Goal: Communication & Community: Share content

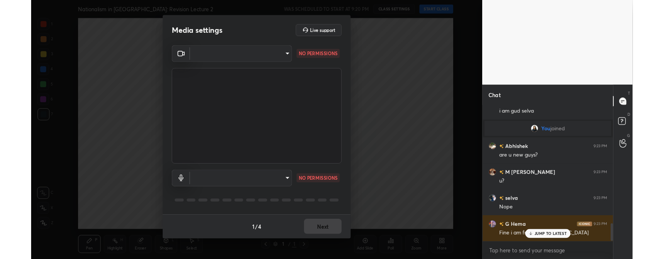
scroll to position [1035, 0]
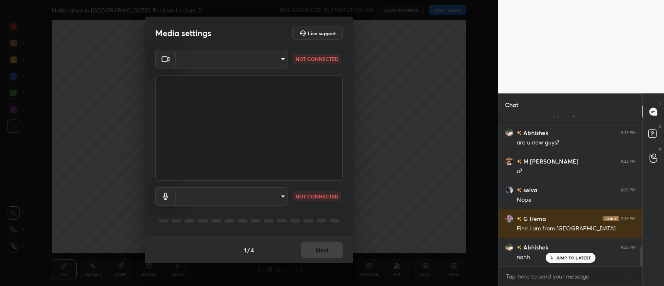
click at [257, 63] on body "1 2 3 4 5 6 7 C X Z C X Z E E Erase all H H Nationalism in [GEOGRAPHIC_DATA]: R…" at bounding box center [332, 143] width 664 height 286
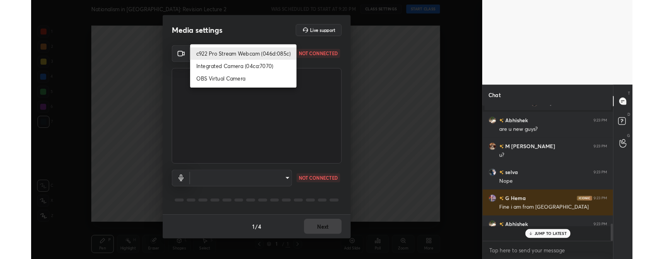
scroll to position [0, 0]
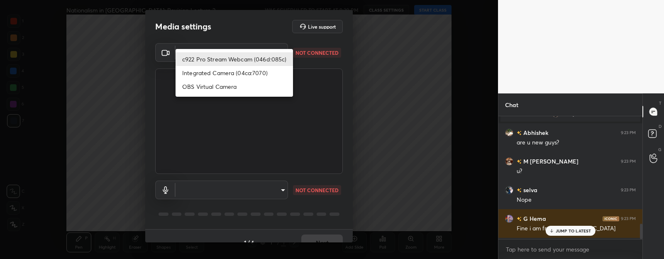
click at [259, 37] on div at bounding box center [332, 129] width 664 height 259
type textarea "x"
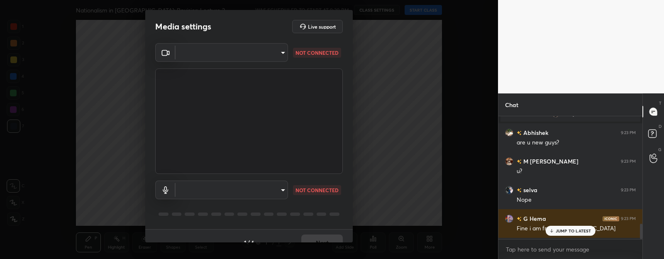
click at [254, 59] on body "1 2 3 4 5 6 7 C X Z C X Z E E Erase all H H Nationalism in [GEOGRAPHIC_DATA]: R…" at bounding box center [332, 129] width 664 height 259
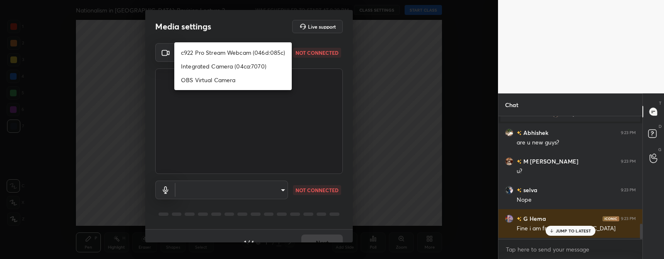
click at [249, 48] on li "c922 Pro Stream Webcam (046d:085c)" at bounding box center [232, 53] width 117 height 14
type input "616e462ce49f2b731acc27ff55898988f573ff044000118a447989de77fda927"
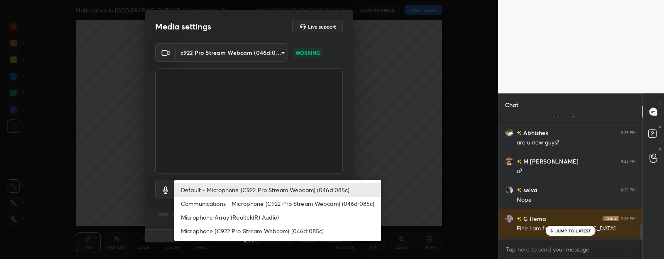
click at [241, 188] on body "1 2 3 4 5 6 7 C X Z C X Z E E Erase all H H Nationalism in [GEOGRAPHIC_DATA]: R…" at bounding box center [332, 129] width 664 height 259
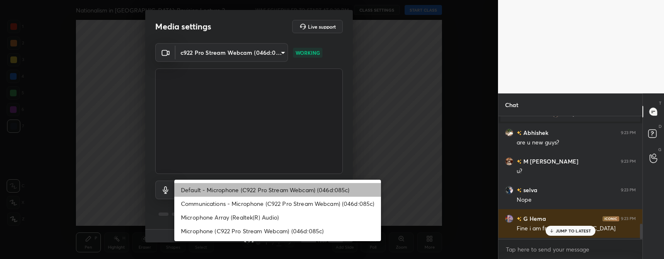
click at [241, 188] on li "Default - Microphone (C922 Pro Stream Webcam) (046d:085c)" at bounding box center [277, 190] width 207 height 14
type input "default"
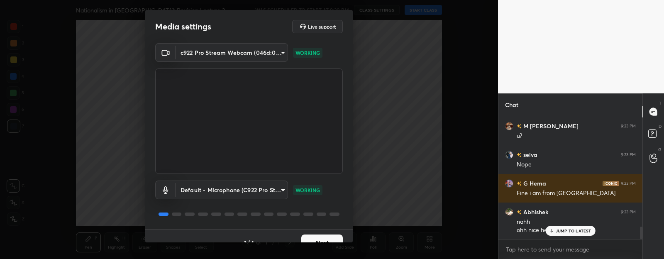
click at [322, 235] on button "Next" at bounding box center [321, 242] width 41 height 17
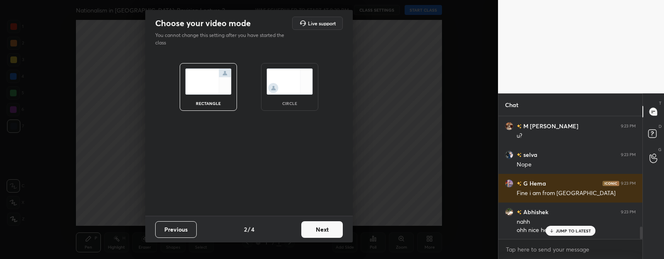
click at [282, 76] on img at bounding box center [289, 81] width 46 height 26
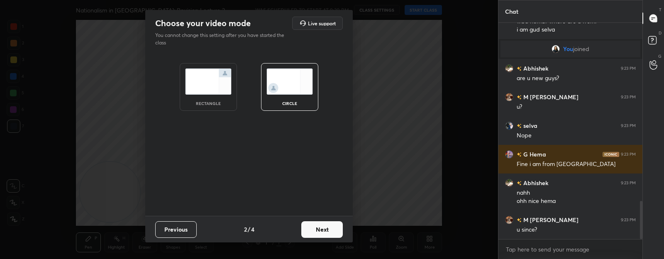
click at [317, 237] on button "Next" at bounding box center [321, 229] width 41 height 17
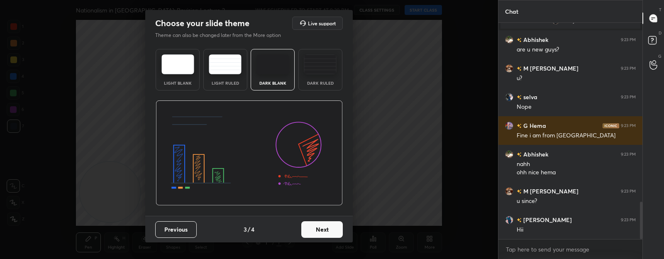
click at [321, 229] on button "Next" at bounding box center [321, 229] width 41 height 17
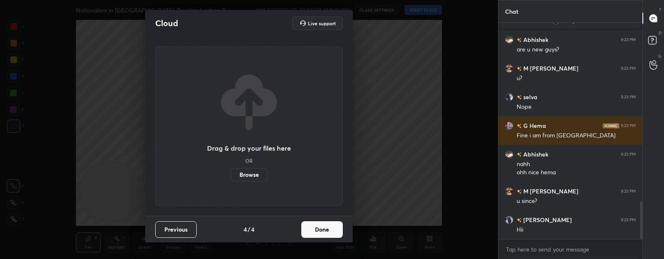
click at [320, 227] on button "Done" at bounding box center [321, 229] width 41 height 17
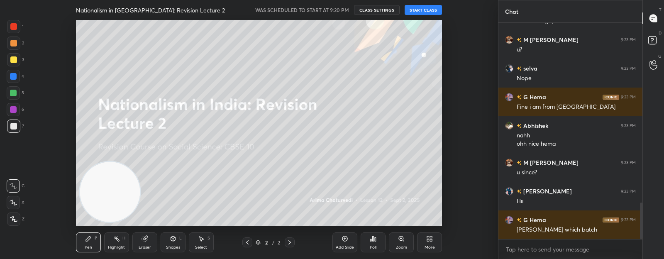
click at [431, 11] on button "START CLASS" at bounding box center [423, 10] width 37 height 10
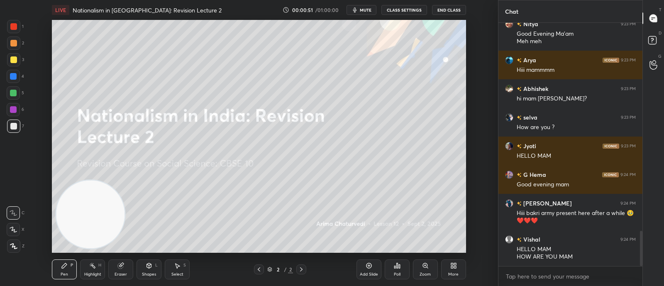
click at [365, 7] on span "mute" at bounding box center [366, 10] width 12 height 6
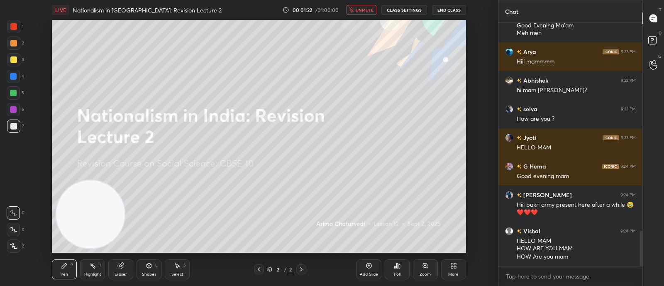
click at [457, 272] on div "More" at bounding box center [453, 274] width 10 height 4
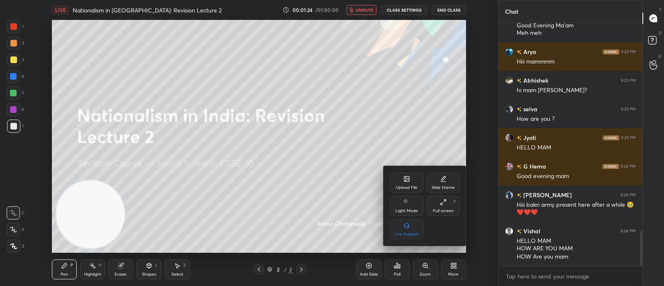
click at [365, 6] on div at bounding box center [332, 143] width 664 height 286
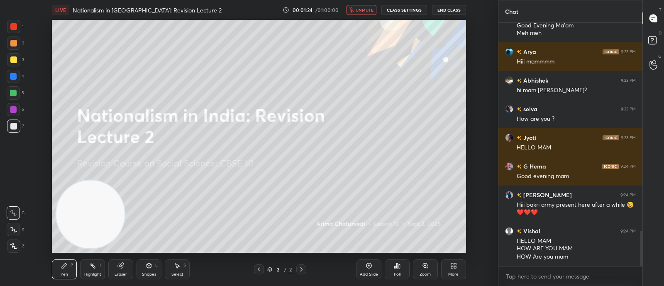
click at [364, 5] on button "unmute" at bounding box center [361, 10] width 30 height 10
click at [454, 267] on icon at bounding box center [455, 267] width 2 height 2
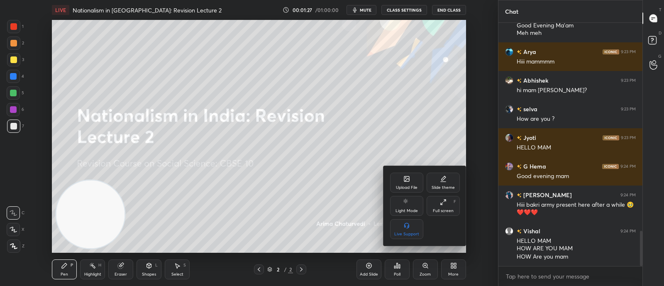
click at [403, 186] on div "Upload File" at bounding box center [407, 187] width 22 height 4
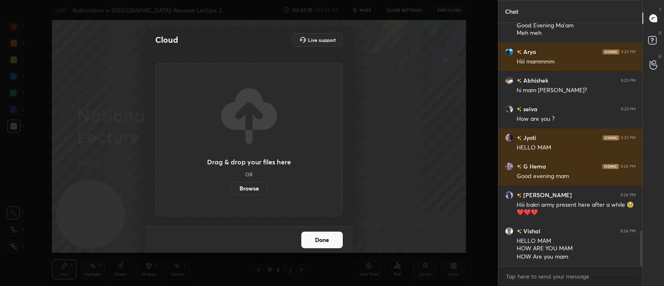
click at [246, 189] on label "Browse" at bounding box center [249, 188] width 37 height 13
click at [231, 189] on input "Browse" at bounding box center [231, 188] width 0 height 13
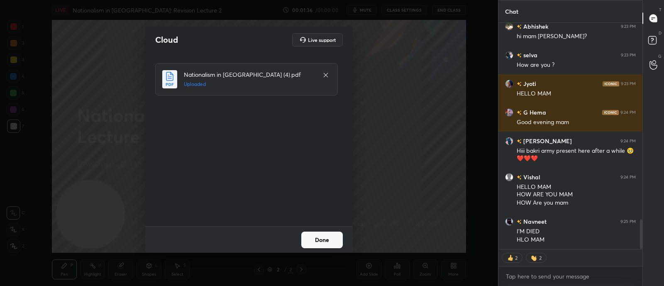
scroll to position [1522, 0]
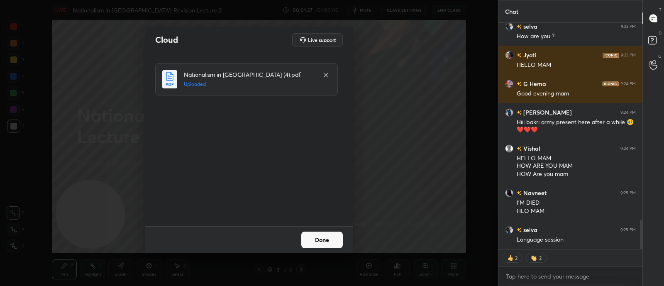
click at [322, 237] on button "Done" at bounding box center [321, 240] width 41 height 17
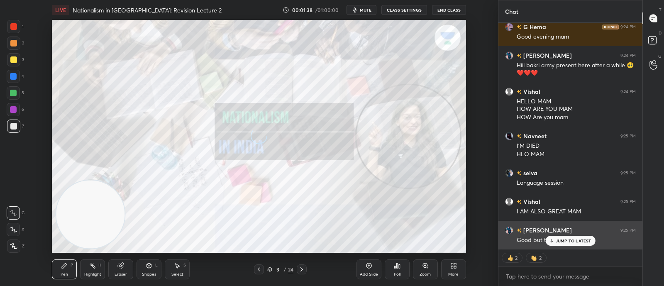
scroll to position [1608, 0]
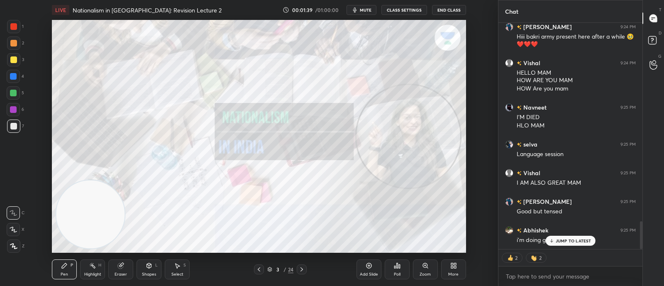
click at [580, 242] on p "JUMP TO LATEST" at bounding box center [574, 240] width 36 height 5
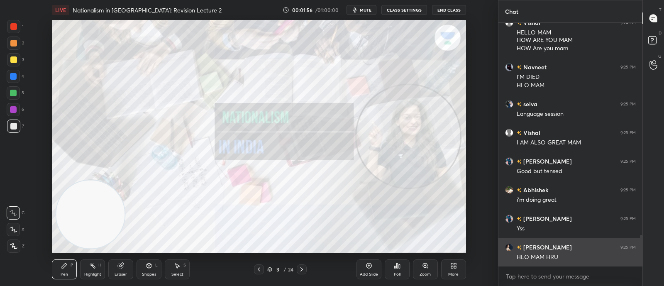
scroll to position [1648, 0]
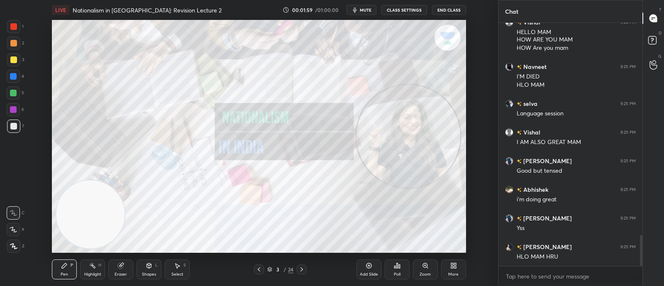
click at [456, 271] on div "More" at bounding box center [453, 269] width 25 height 20
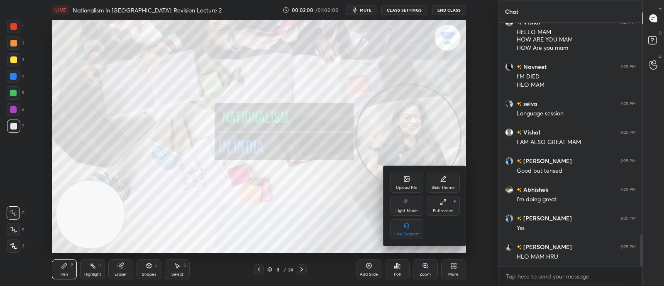
click at [338, 212] on div at bounding box center [332, 143] width 664 height 286
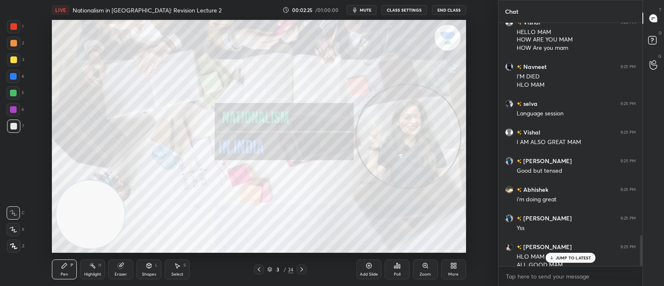
scroll to position [1685, 0]
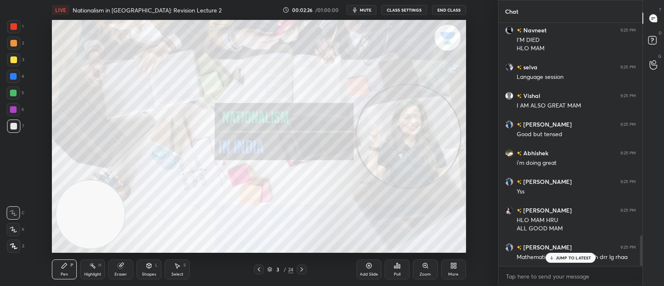
click at [576, 256] on p "JUMP TO LATEST" at bounding box center [574, 257] width 36 height 5
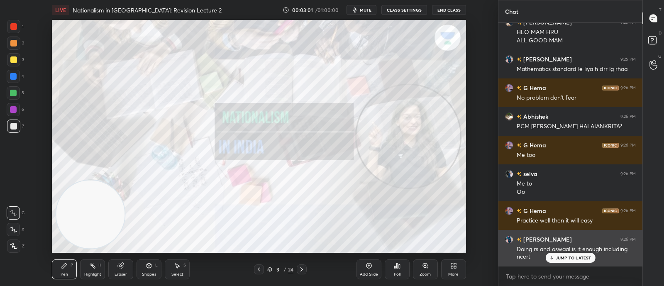
scroll to position [1892, 0]
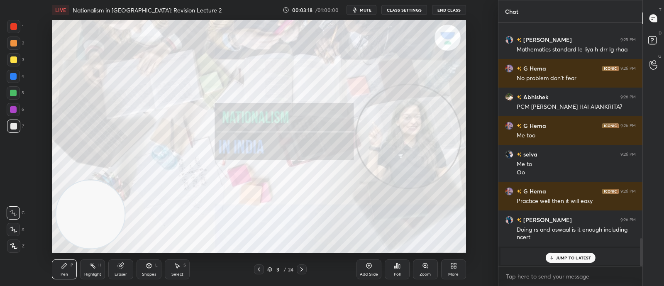
click at [564, 258] on p "JUMP TO LATEST" at bounding box center [574, 257] width 36 height 5
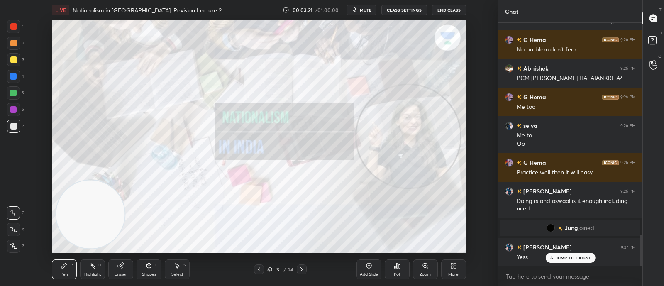
click at [584, 256] on p "JUMP TO LATEST" at bounding box center [574, 257] width 36 height 5
click at [575, 228] on span "Jung" at bounding box center [571, 227] width 13 height 7
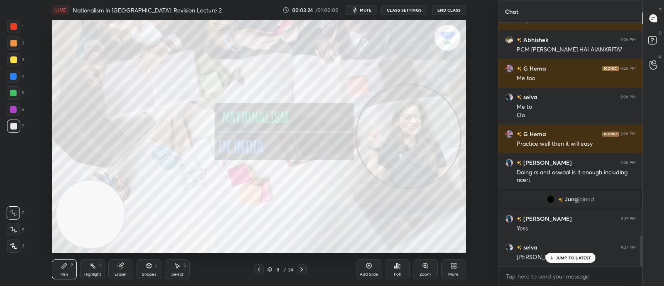
scroll to position [1720, 0]
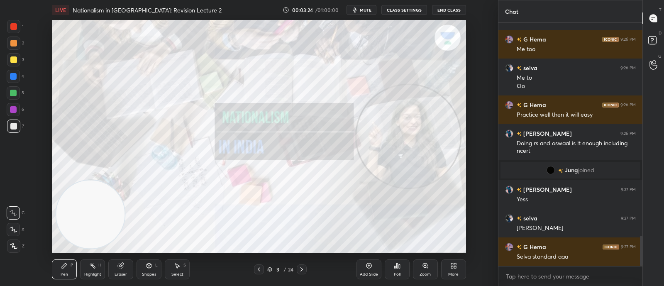
click at [564, 253] on div "Selva standard aaa" at bounding box center [576, 257] width 119 height 8
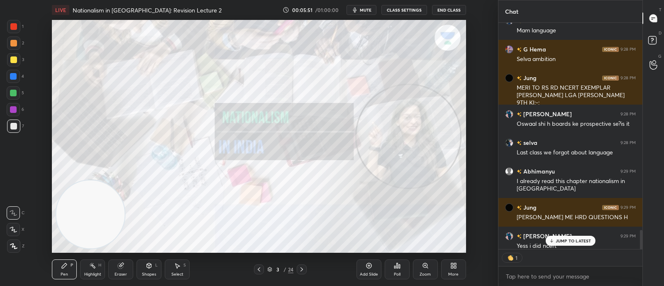
scroll to position [2438, 0]
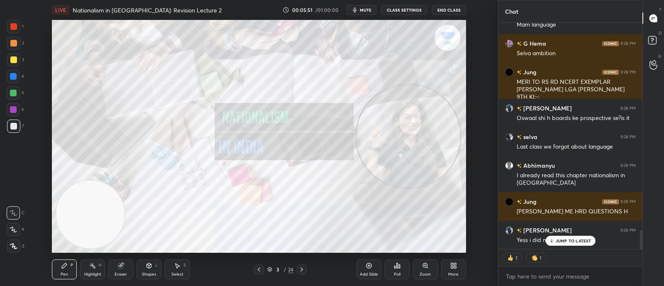
click at [576, 241] on p "JUMP TO LATEST" at bounding box center [574, 240] width 36 height 5
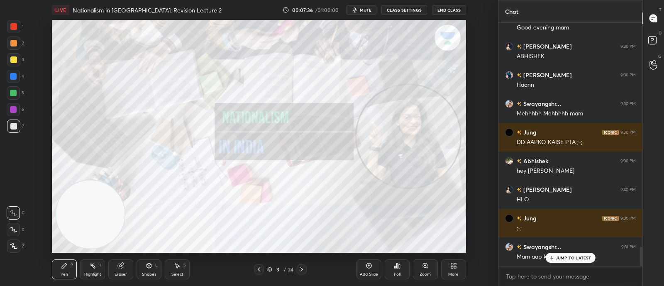
scroll to position [2822, 0]
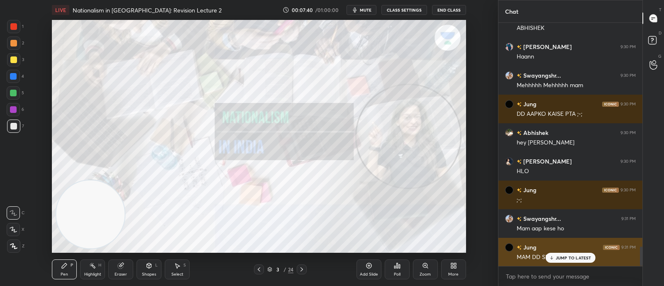
click at [572, 263] on div "Jung 9:31 PM MAM DD SE" at bounding box center [570, 252] width 144 height 29
click at [595, 258] on div "MAM DD SE" at bounding box center [576, 257] width 119 height 8
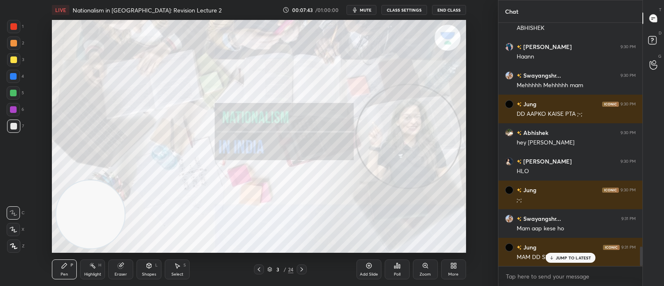
click at [567, 258] on p "JUMP TO LATEST" at bounding box center [574, 257] width 36 height 5
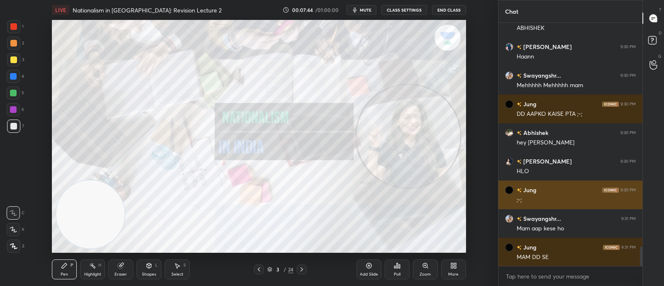
scroll to position [2851, 0]
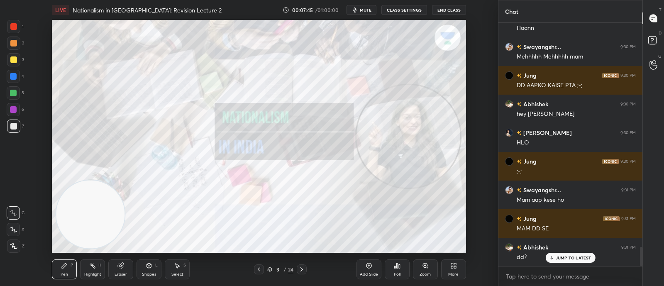
click at [559, 256] on p "JUMP TO LATEST" at bounding box center [574, 257] width 36 height 5
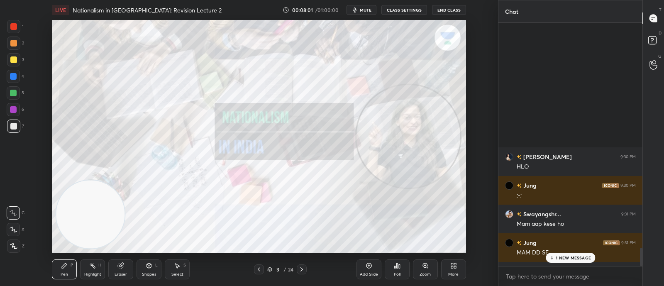
scroll to position [2994, 0]
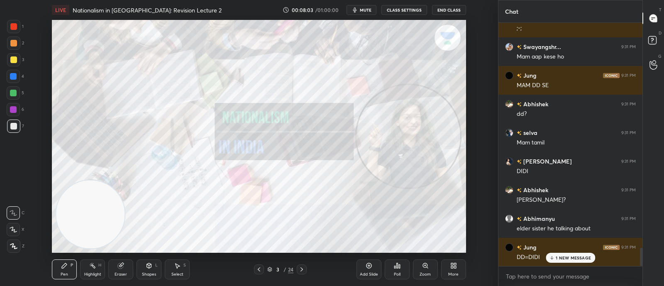
click at [587, 262] on div "1 NEW MESSAGE" at bounding box center [570, 258] width 49 height 10
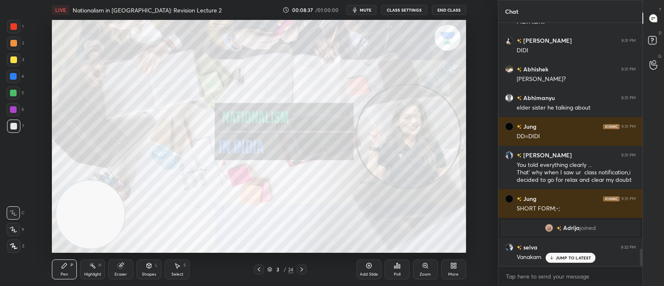
scroll to position [3143, 0]
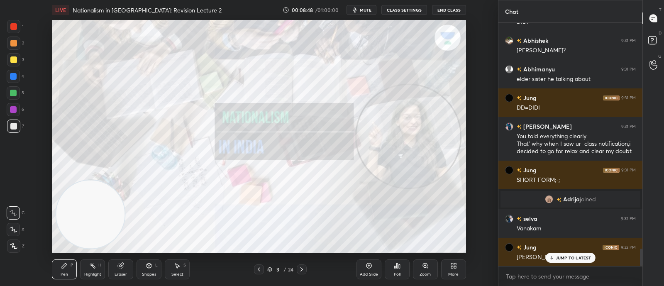
click at [645, 195] on div "T Messages (T) D Doubts (D) G Raise Hand (G)" at bounding box center [653, 143] width 22 height 286
click at [635, 203] on div "[PERSON_NAME] joined" at bounding box center [570, 199] width 140 height 17
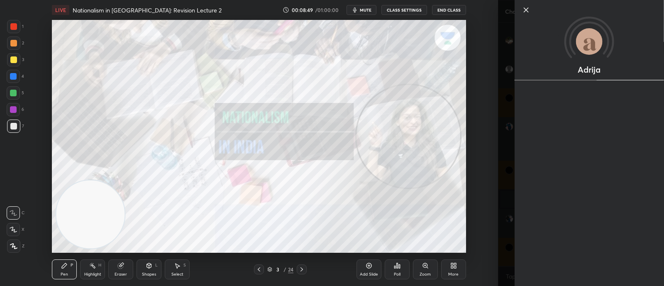
click at [549, 223] on div "Adrija" at bounding box center [589, 143] width 149 height 286
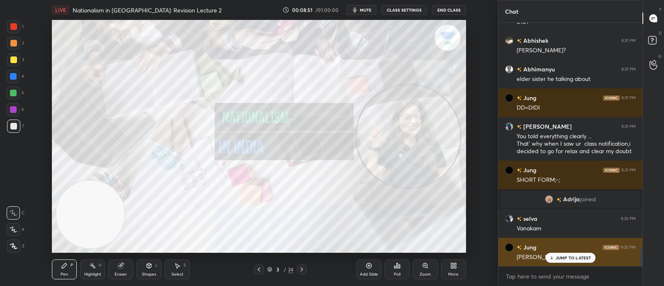
click at [566, 258] on p "JUMP TO LATEST" at bounding box center [574, 257] width 36 height 5
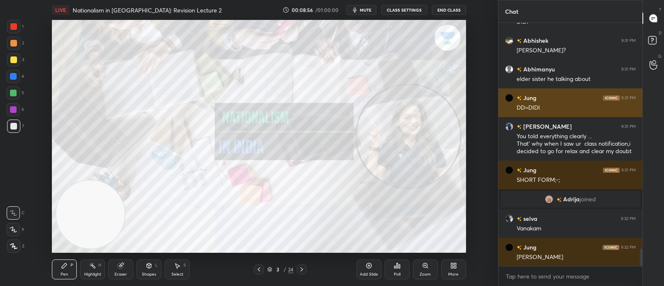
scroll to position [3172, 0]
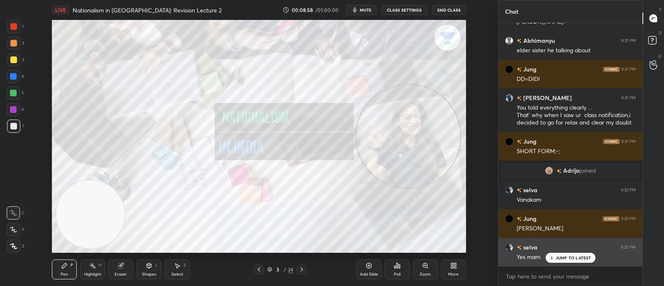
click at [574, 258] on p "JUMP TO LATEST" at bounding box center [574, 257] width 36 height 5
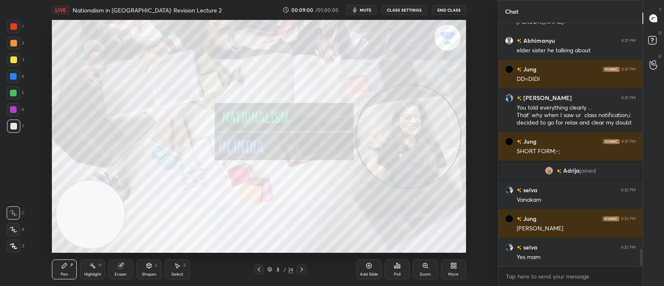
scroll to position [3180, 0]
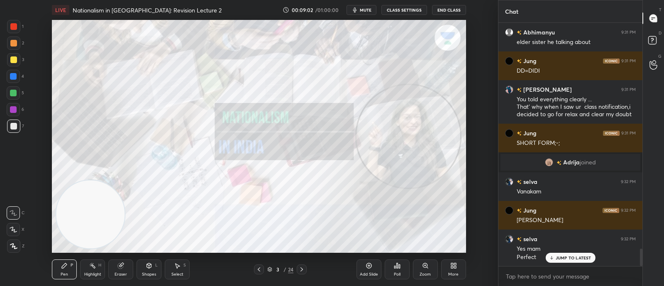
click at [583, 260] on p "JUMP TO LATEST" at bounding box center [574, 257] width 36 height 5
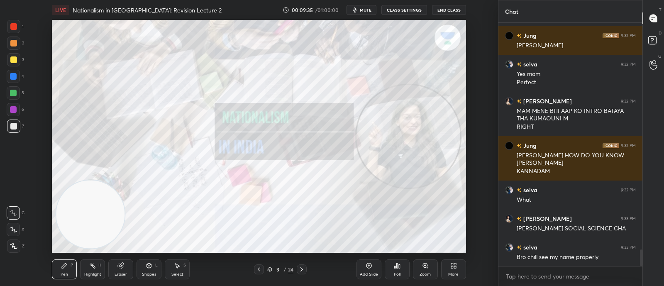
scroll to position [3384, 0]
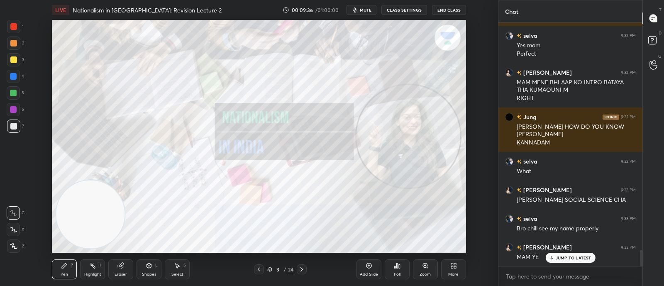
click at [14, 80] on div at bounding box center [13, 76] width 7 height 7
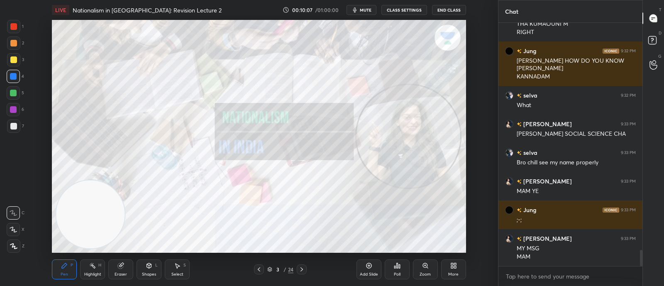
scroll to position [3478, 0]
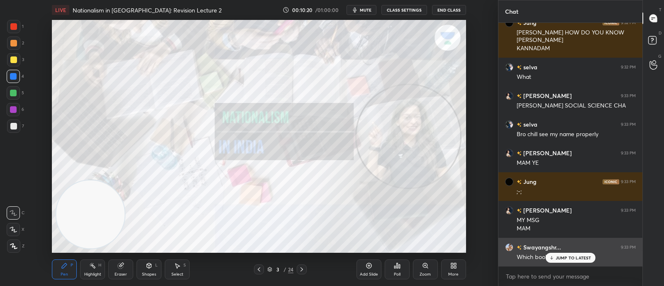
click at [581, 253] on div "Which book mam" at bounding box center [576, 257] width 119 height 8
click at [549, 258] on icon at bounding box center [551, 257] width 5 height 5
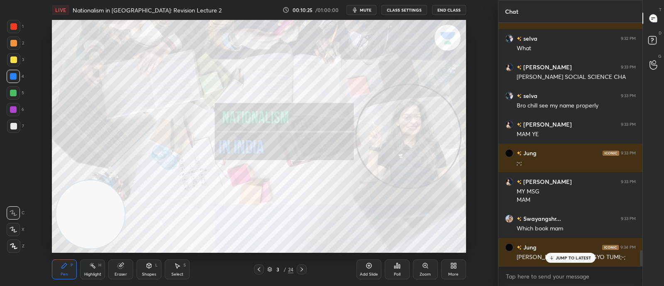
click at [573, 260] on p "JUMP TO LATEST" at bounding box center [574, 257] width 36 height 5
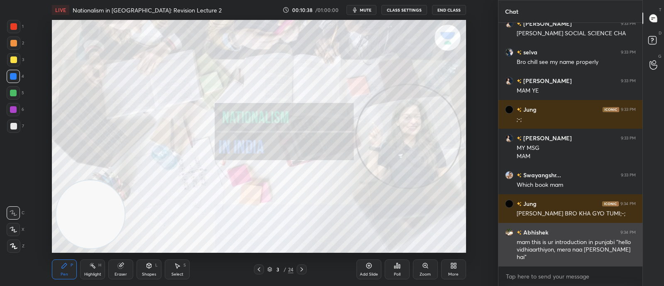
click at [573, 261] on div "Abhishek 9:34 PM mam this is ur introduction in punjabi "hello vidhiaarthiyon, …" at bounding box center [570, 245] width 144 height 44
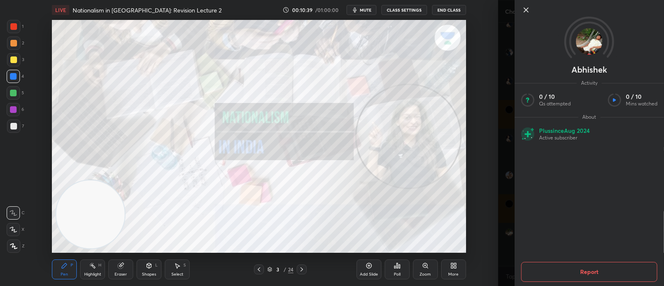
click at [469, 232] on div "Setting up your live class Poll for secs No correct answer Start poll" at bounding box center [259, 136] width 465 height 233
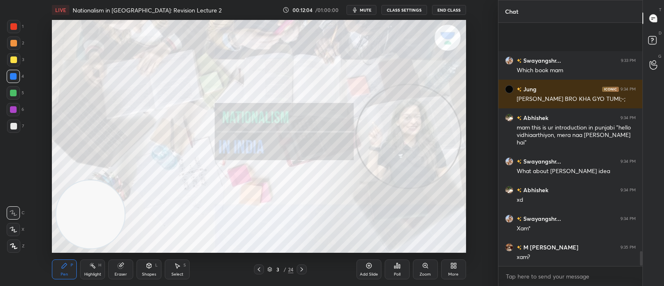
scroll to position [3722, 0]
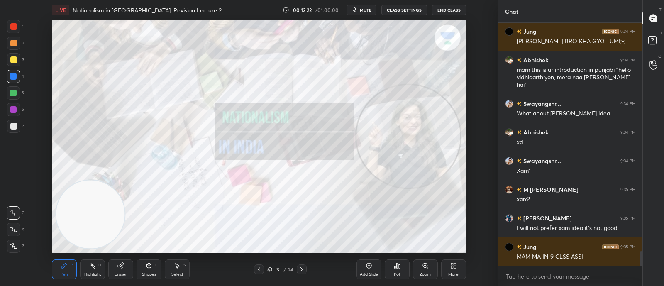
click at [302, 265] on div at bounding box center [302, 269] width 10 height 10
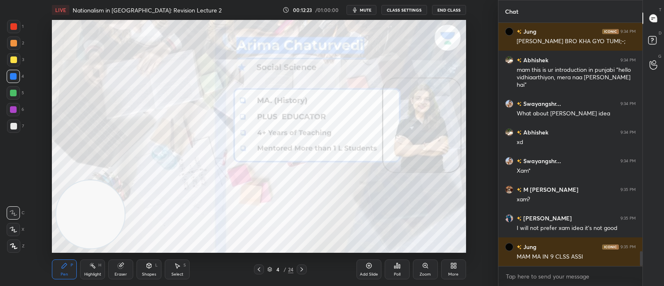
click at [302, 272] on icon at bounding box center [301, 269] width 7 height 7
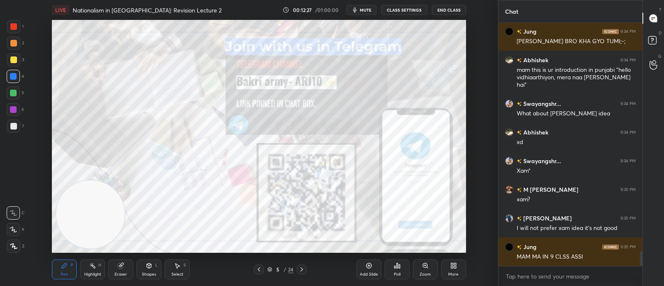
scroll to position [3786, 0]
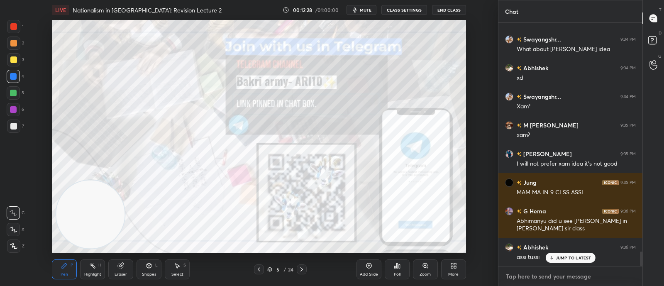
click at [550, 273] on textarea at bounding box center [570, 276] width 131 height 13
type textarea "x"
paste textarea "[URL][DOMAIN_NAME]"
type textarea "[URL][DOMAIN_NAME]"
type textarea "x"
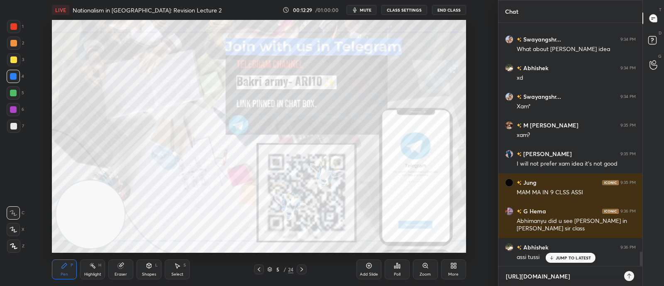
scroll to position [3816, 0]
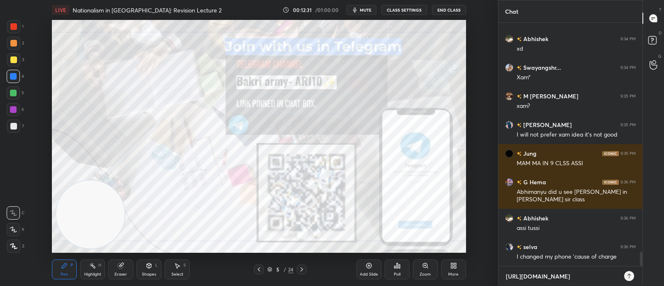
type textarea "[URL][DOMAIN_NAME]"
click at [629, 273] on icon at bounding box center [629, 276] width 7 height 7
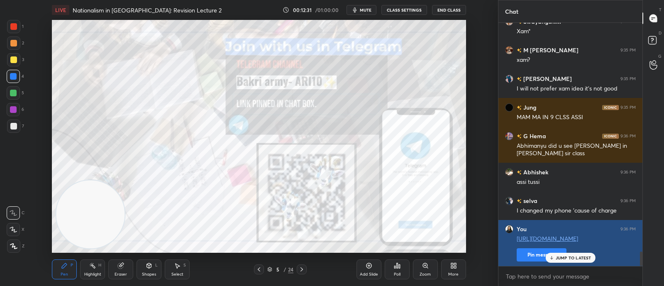
click at [536, 253] on button "Pin message" at bounding box center [542, 254] width 50 height 13
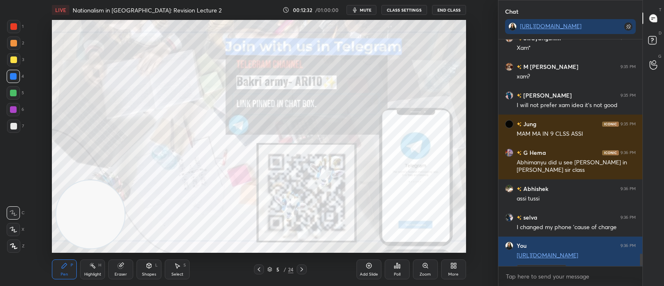
scroll to position [3879, 0]
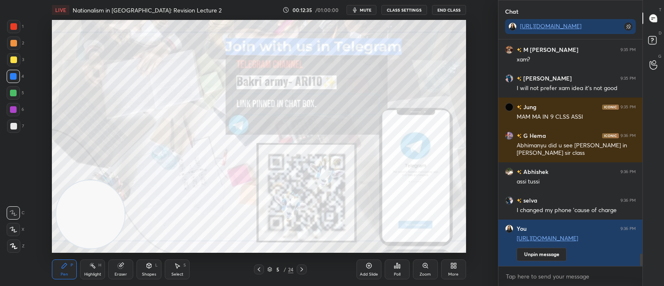
click at [303, 272] on icon at bounding box center [301, 269] width 7 height 7
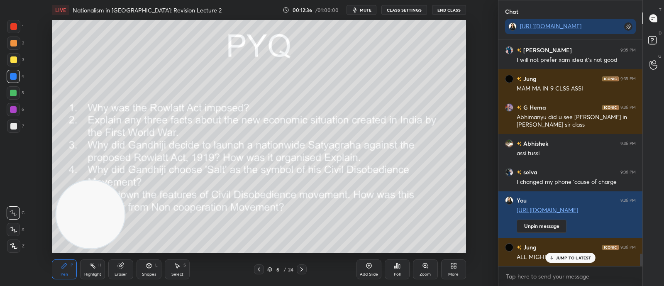
click at [266, 270] on div "6 / 24" at bounding box center [280, 269] width 53 height 10
click at [273, 270] on div "6 / 24" at bounding box center [280, 269] width 26 height 7
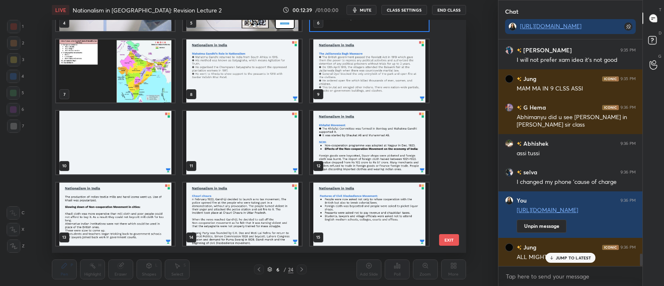
scroll to position [130, 0]
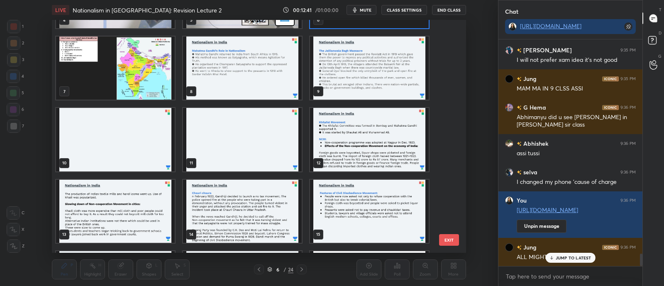
click at [283, 147] on img "grid" at bounding box center [242, 139] width 119 height 63
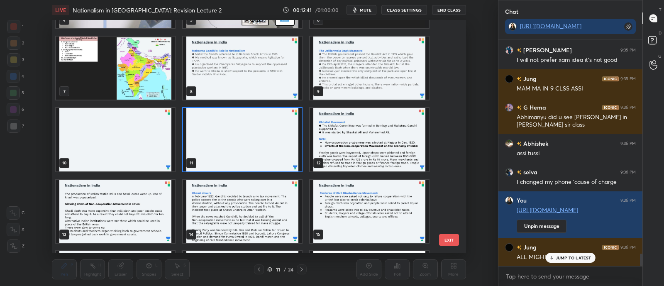
click at [286, 146] on img "grid" at bounding box center [242, 139] width 119 height 63
click at [292, 146] on img "grid" at bounding box center [242, 139] width 119 height 63
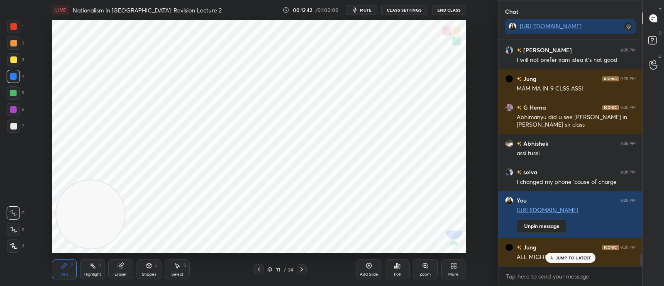
click at [305, 273] on div at bounding box center [302, 269] width 10 height 10
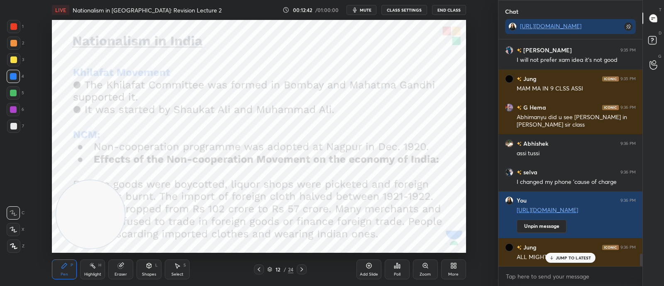
click at [303, 270] on icon at bounding box center [301, 269] width 7 height 7
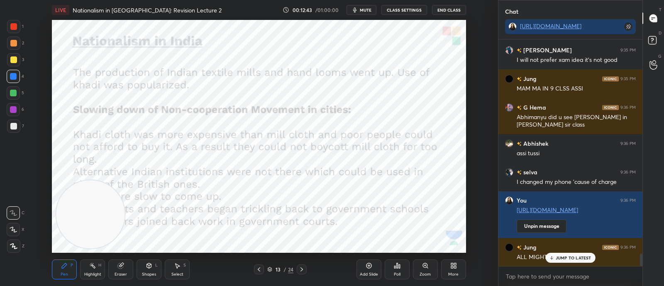
click at [260, 268] on icon at bounding box center [259, 269] width 7 height 7
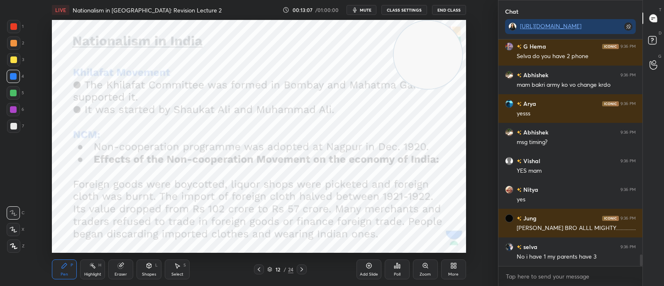
scroll to position [4165, 0]
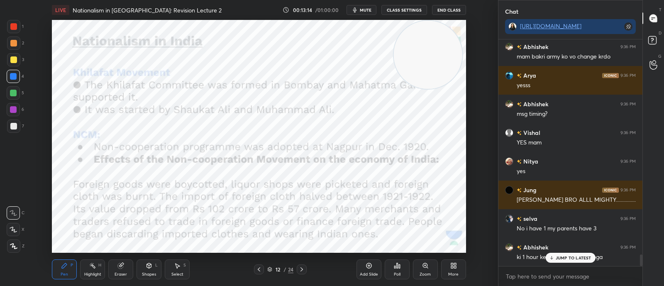
click at [582, 254] on div "JUMP TO LATEST" at bounding box center [570, 258] width 50 height 10
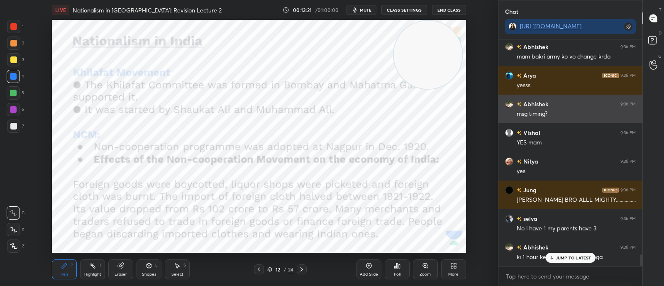
scroll to position [4193, 0]
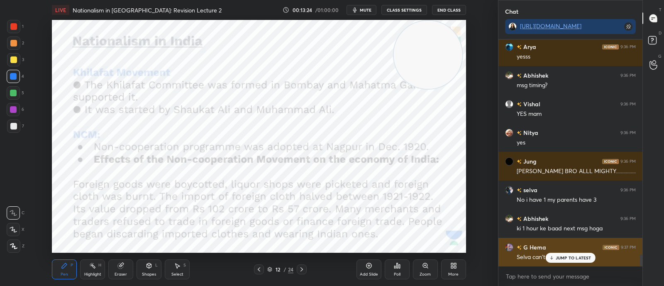
click at [568, 255] on p "JUMP TO LATEST" at bounding box center [574, 257] width 36 height 5
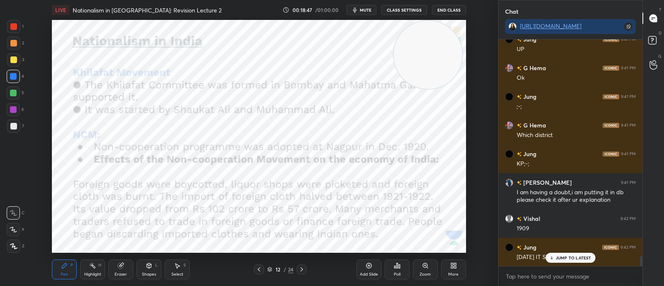
scroll to position [5021, 0]
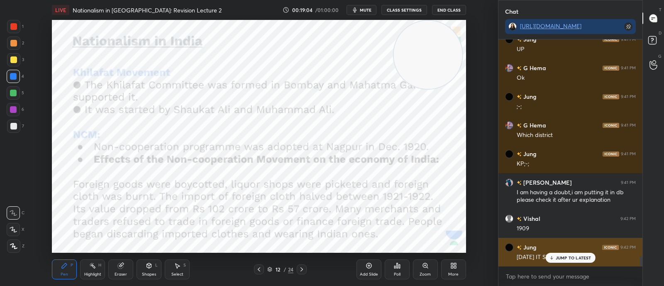
click at [578, 261] on div "JUMP TO LATEST" at bounding box center [570, 258] width 50 height 10
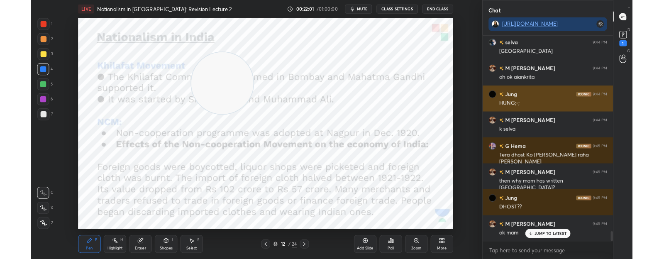
scroll to position [4560, 0]
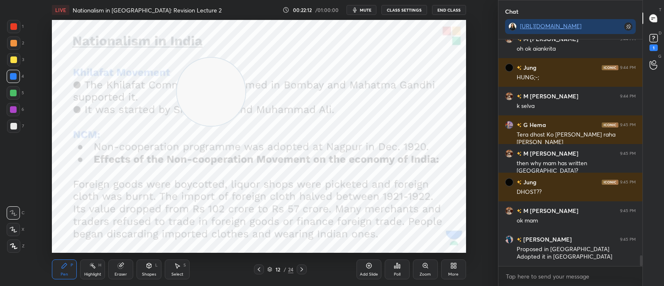
click at [358, 10] on icon "button" at bounding box center [354, 10] width 7 height 7
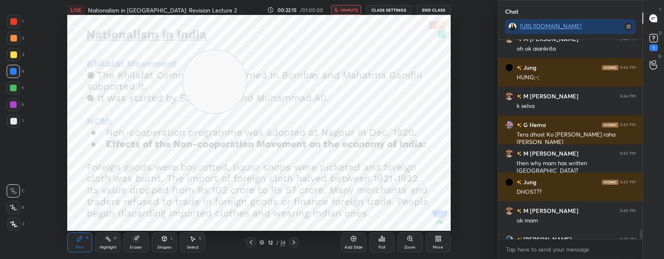
scroll to position [2, 2]
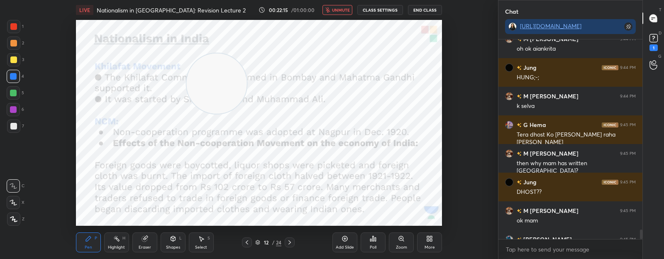
type textarea "x"
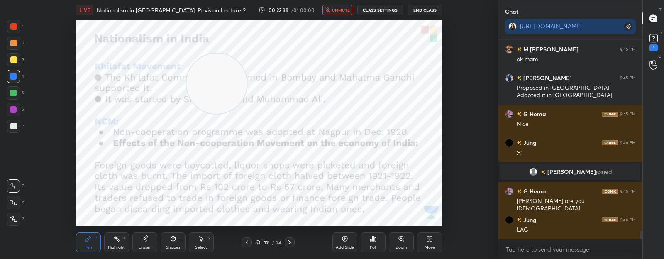
scroll to position [4750, 0]
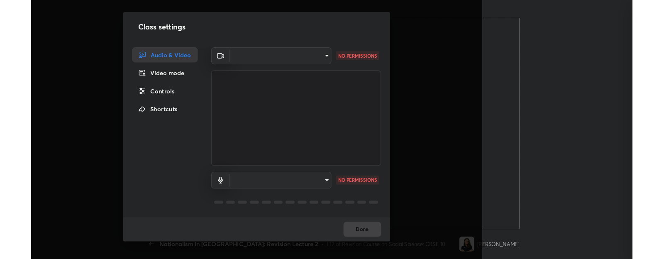
scroll to position [2, 2]
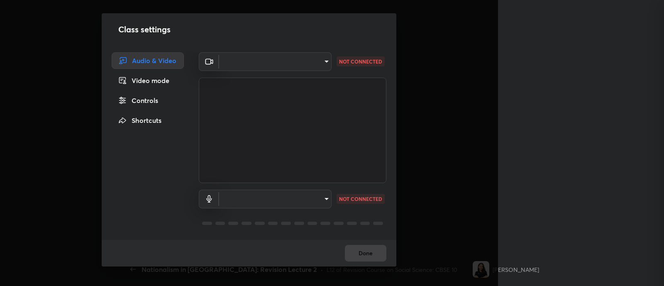
click at [305, 63] on body "1 2 3 4 5 6 7 C X Z C X Z E E Erase all H H LIVE Nationalism in India: Revision…" at bounding box center [332, 143] width 664 height 286
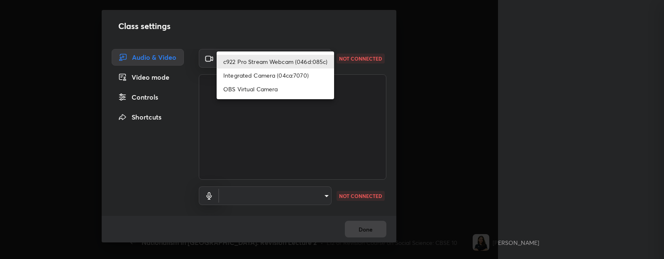
scroll to position [2, 2]
type textarea "x"
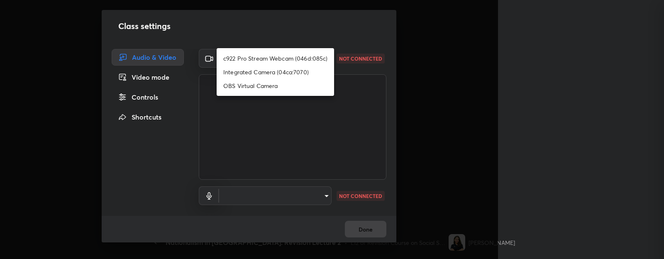
click at [297, 57] on li "c922 Pro Stream Webcam (046d:085c)" at bounding box center [275, 58] width 117 height 14
type input "616e462ce49f2b731acc27ff55898988f573ff044000118a447989de77fda927"
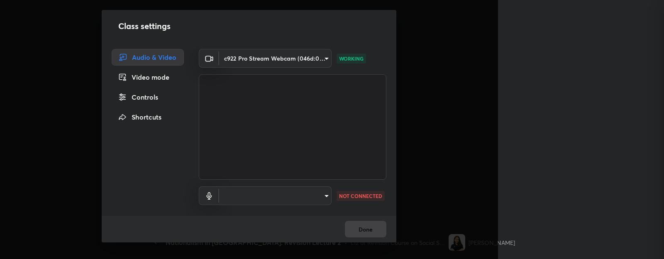
click at [252, 194] on body "1 2 3 4 5 6 7 C X Z C X Z E E Erase all H H LIVE Nationalism in India: Revision…" at bounding box center [332, 129] width 664 height 259
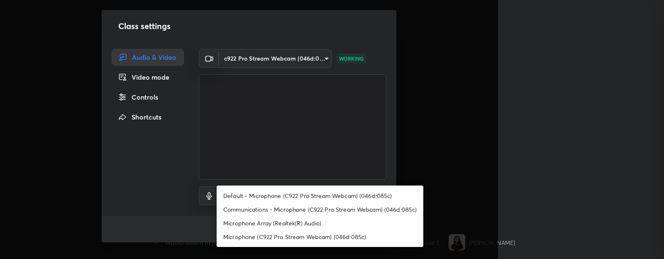
click at [257, 193] on li "Default - Microphone (C922 Pro Stream Webcam) (046d:085c)" at bounding box center [320, 196] width 207 height 14
type input "default"
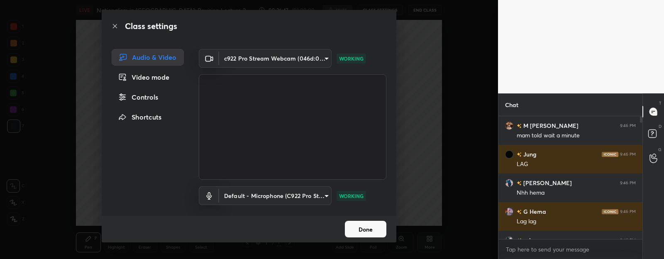
scroll to position [41290, 41031]
click at [359, 237] on div "Done" at bounding box center [249, 229] width 295 height 27
click at [363, 227] on button "Done" at bounding box center [365, 229] width 41 height 17
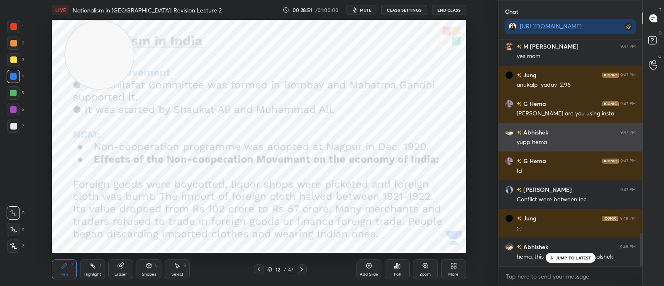
scroll to position [1328, 0]
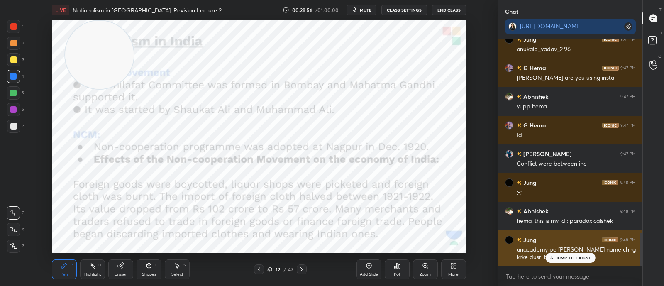
click at [573, 256] on p "JUMP TO LATEST" at bounding box center [574, 257] width 36 height 5
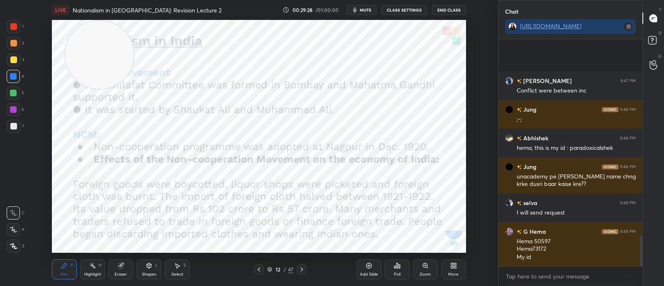
scroll to position [1466, 0]
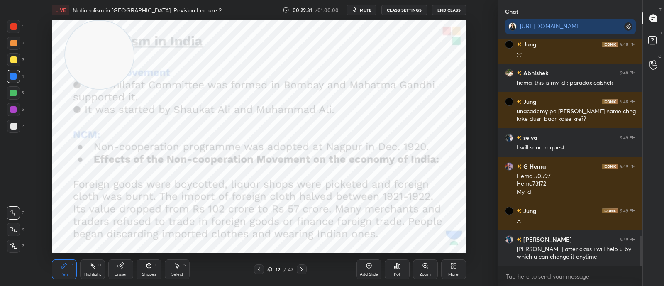
click at [305, 271] on div at bounding box center [302, 269] width 10 height 10
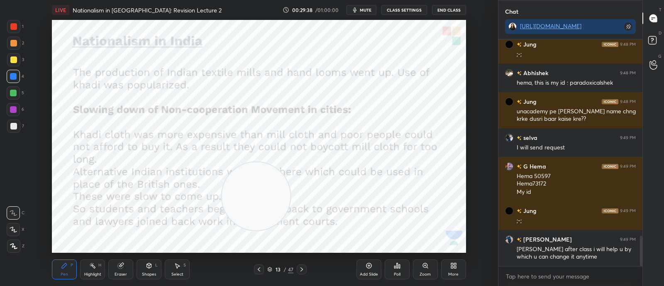
scroll to position [1494, 0]
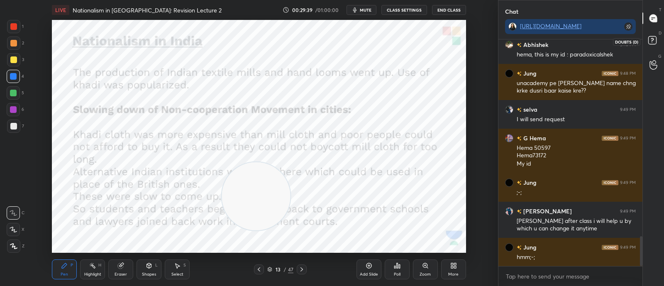
click at [649, 38] on rect at bounding box center [652, 41] width 8 height 8
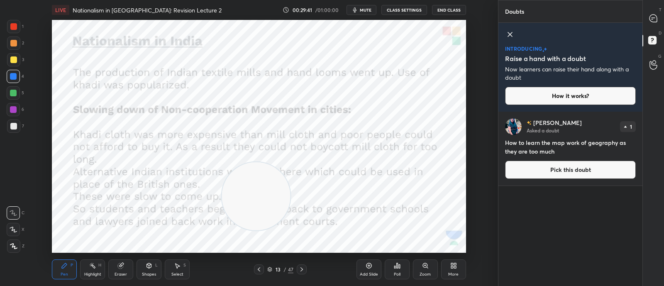
click at [511, 37] on icon at bounding box center [510, 34] width 10 height 10
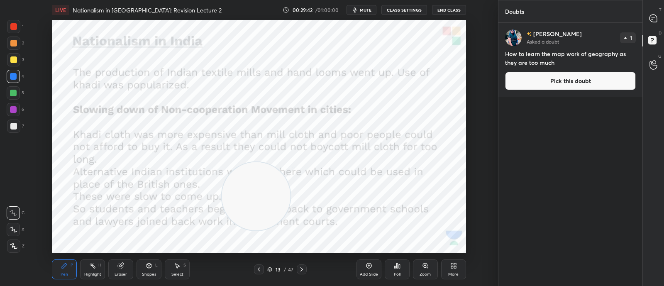
scroll to position [261, 141]
click at [656, 15] on icon at bounding box center [653, 18] width 9 height 9
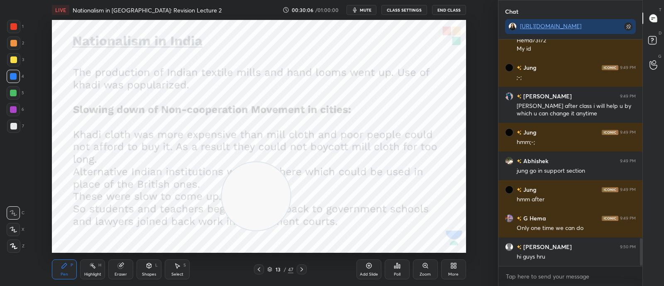
scroll to position [1645, 0]
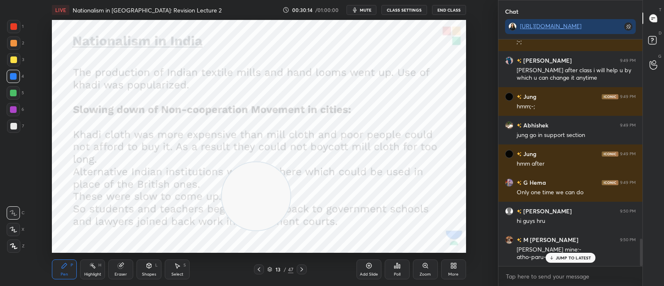
click at [118, 275] on div "Eraser" at bounding box center [121, 274] width 12 height 4
click at [21, 242] on div "Erase all" at bounding box center [14, 245] width 15 height 13
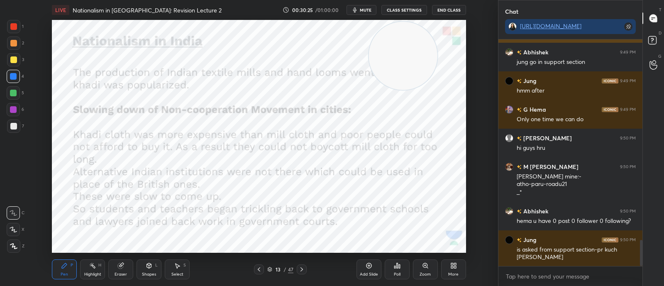
scroll to position [1747, 0]
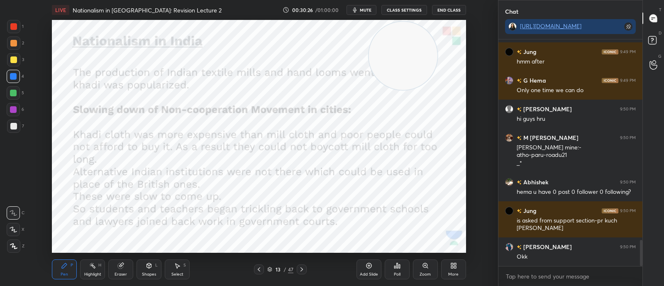
click at [269, 271] on icon at bounding box center [270, 270] width 4 height 1
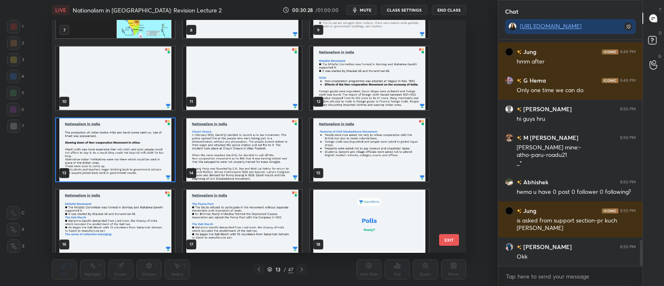
scroll to position [214, 0]
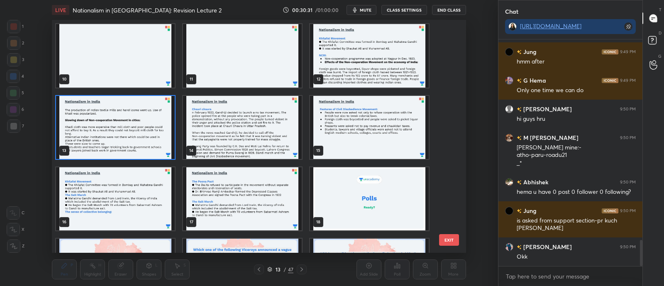
click at [127, 126] on img "grid" at bounding box center [115, 126] width 119 height 63
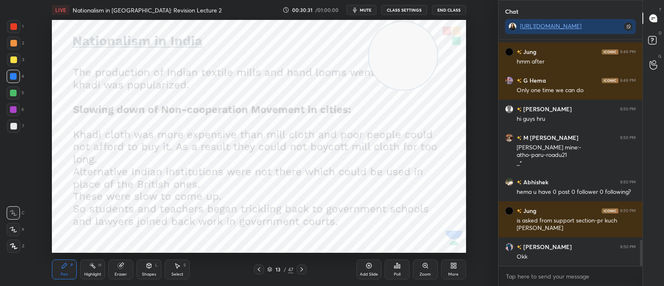
click at [127, 128] on img "grid" at bounding box center [115, 126] width 119 height 63
click at [129, 130] on img "grid" at bounding box center [115, 126] width 119 height 63
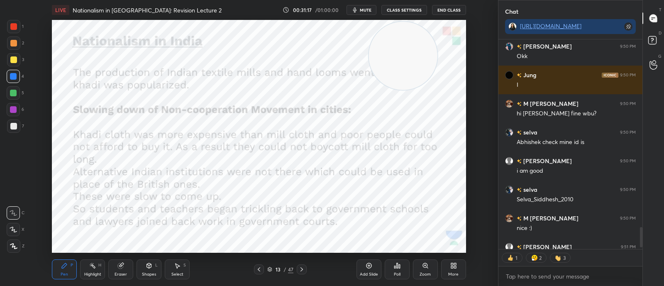
scroll to position [1973, 0]
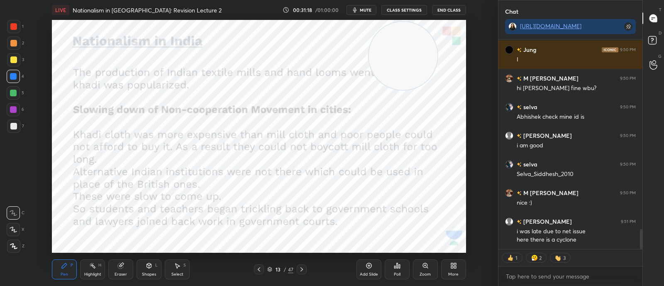
click at [302, 269] on icon at bounding box center [301, 269] width 2 height 4
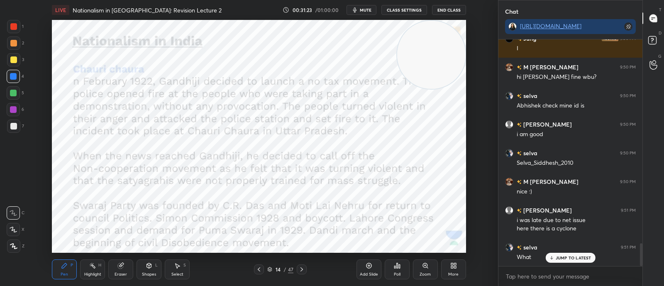
scroll to position [2013, 0]
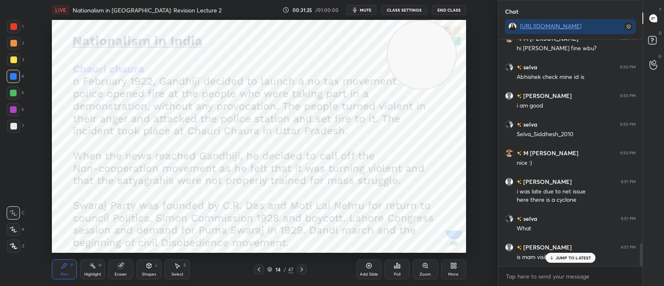
click at [253, 270] on div "14 / 47" at bounding box center [280, 269] width 152 height 10
click at [259, 269] on icon at bounding box center [259, 269] width 7 height 7
click at [375, 264] on div "Add Slide" at bounding box center [368, 269] width 25 height 20
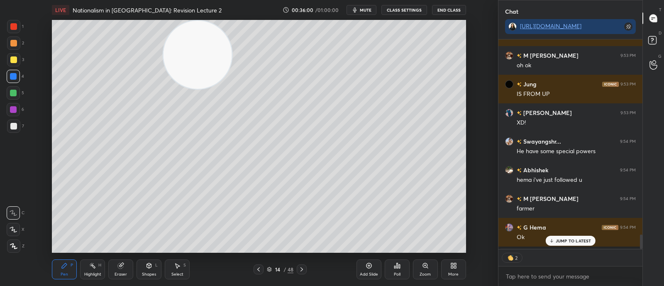
scroll to position [2237, 0]
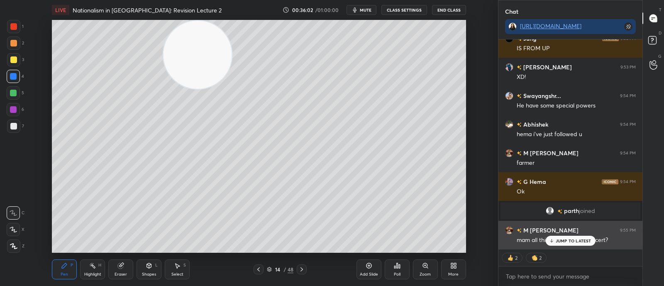
click at [573, 233] on div "M NAVIN 9:55 PM" at bounding box center [570, 230] width 131 height 9
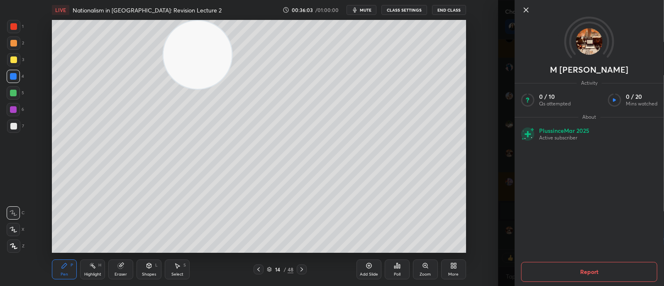
click at [475, 224] on div "Setting up your live class Poll for secs No correct answer Start poll" at bounding box center [259, 136] width 465 height 233
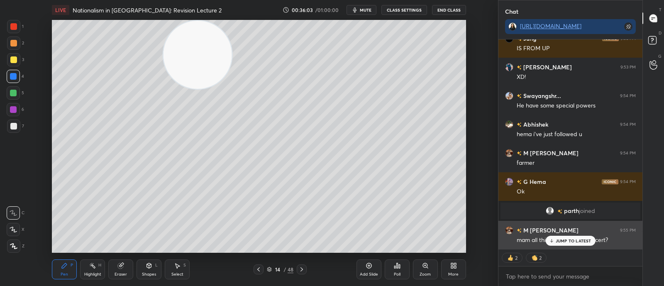
click at [554, 239] on icon at bounding box center [551, 240] width 5 height 5
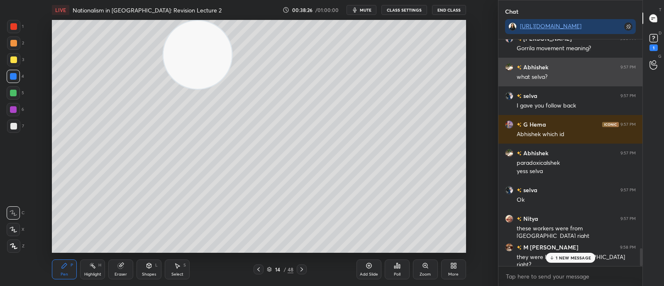
scroll to position [2649, 0]
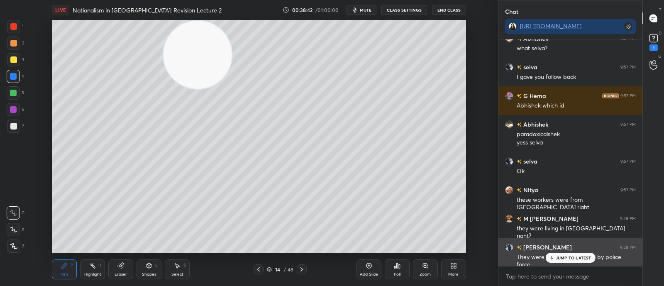
click at [575, 254] on div "JUMP TO LATEST" at bounding box center [570, 258] width 50 height 10
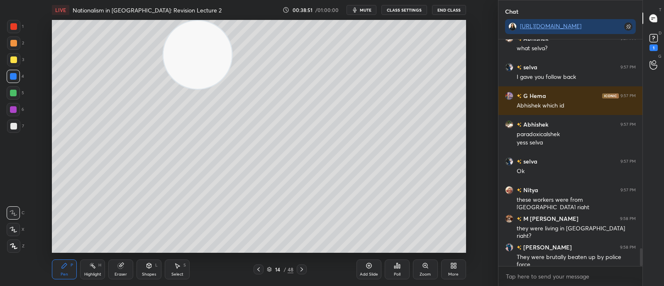
scroll to position [2678, 0]
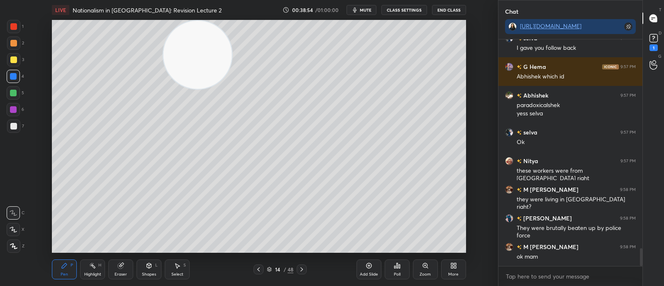
click at [302, 268] on icon at bounding box center [301, 269] width 2 height 4
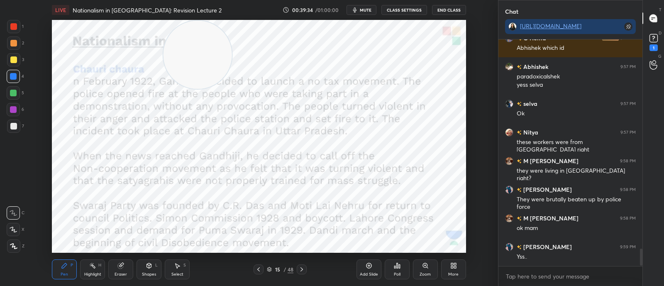
scroll to position [2707, 0]
click at [652, 37] on rect at bounding box center [653, 38] width 8 height 8
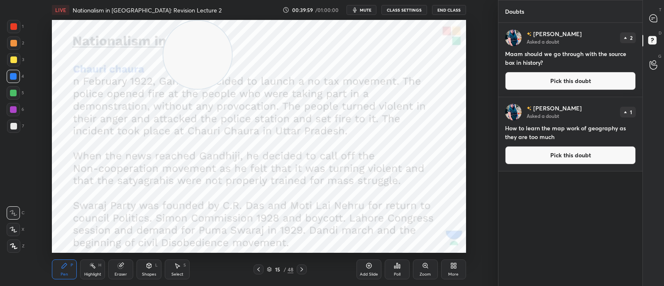
click at [656, 10] on div "T Messages (T)" at bounding box center [653, 18] width 21 height 23
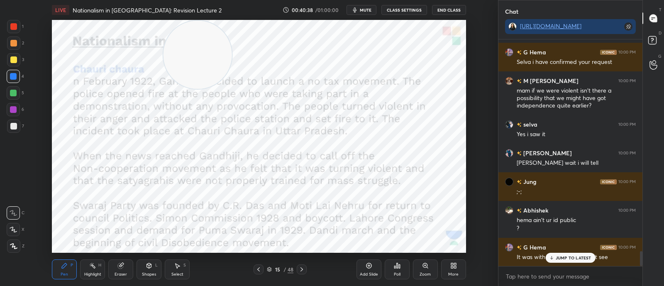
scroll to position [3220, 0]
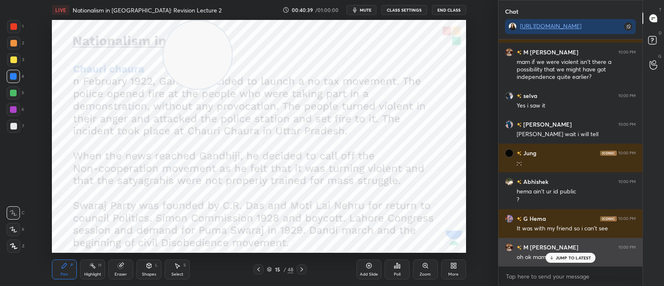
click at [589, 259] on p "JUMP TO LATEST" at bounding box center [574, 257] width 36 height 5
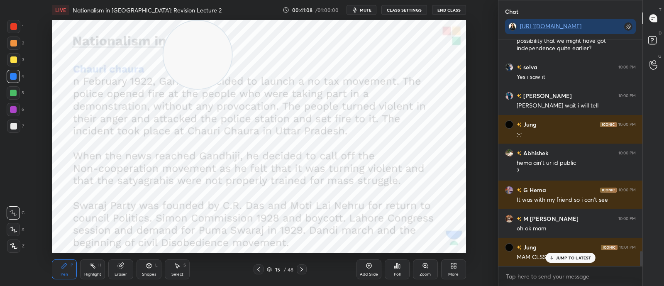
click at [585, 256] on p "JUMP TO LATEST" at bounding box center [574, 257] width 36 height 5
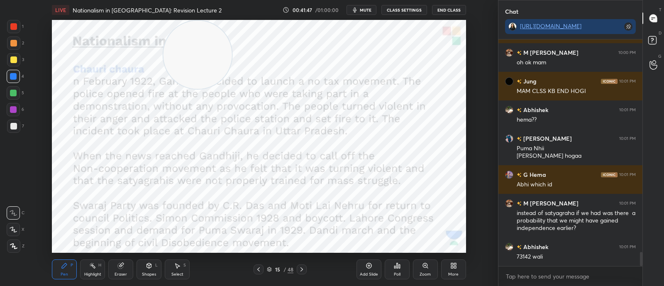
scroll to position [3443, 0]
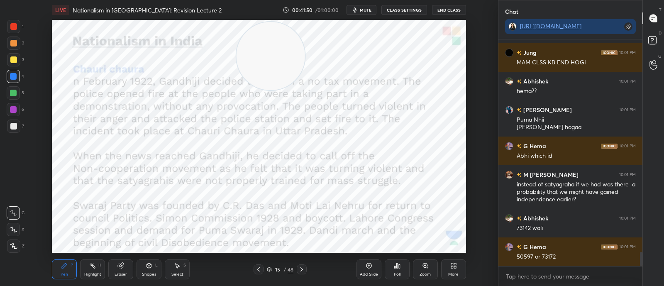
drag, startPoint x: 182, startPoint y: 52, endPoint x: 319, endPoint y: 51, distance: 137.4
click at [305, 51] on video at bounding box center [271, 56] width 68 height 68
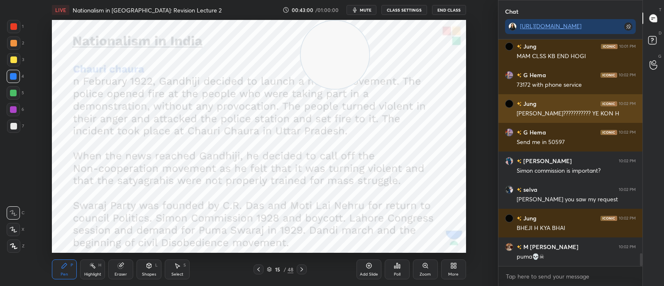
scroll to position [3758, 0]
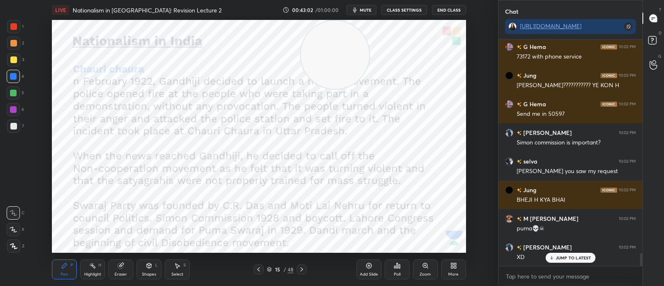
click at [271, 270] on icon at bounding box center [269, 269] width 5 height 5
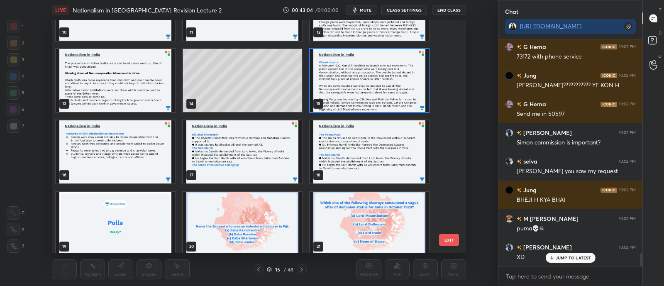
scroll to position [250, 0]
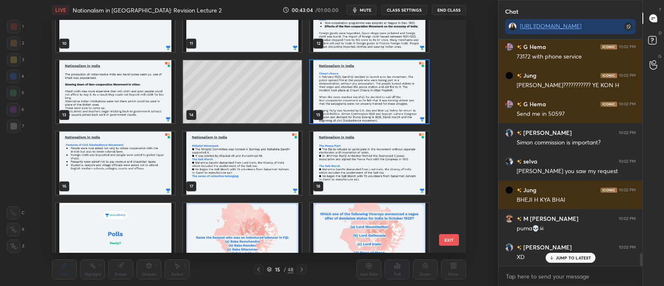
click at [322, 215] on div "7 8 9 10 11 12 13 14 15 16 17 18 19 20 21 22 23 24" at bounding box center [252, 136] width 400 height 233
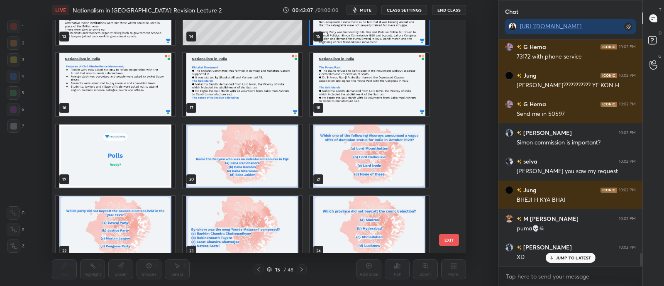
scroll to position [3786, 0]
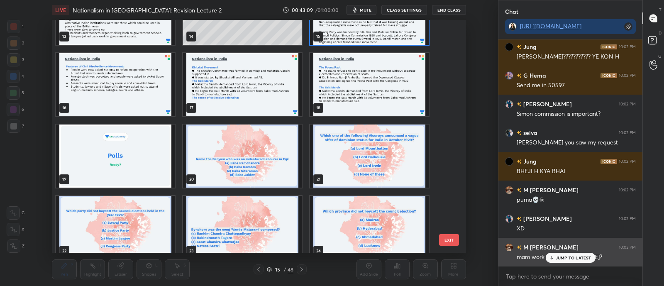
click at [558, 258] on p "JUMP TO LATEST" at bounding box center [574, 257] width 36 height 5
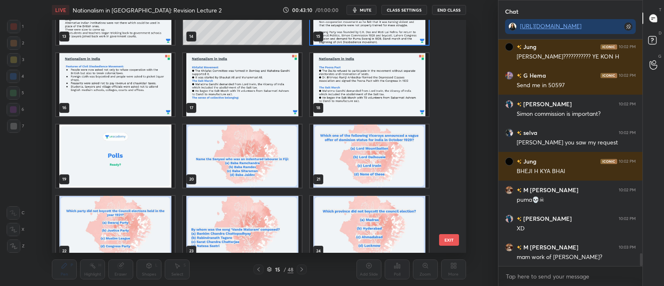
scroll to position [3816, 0]
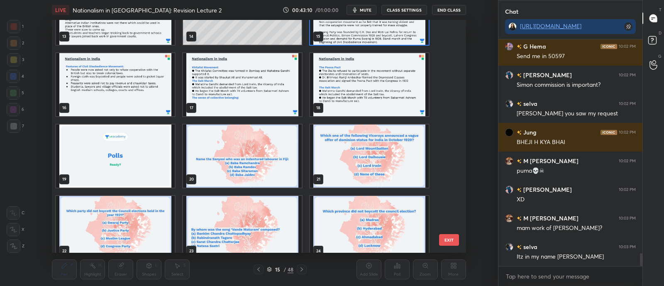
click at [365, 34] on img "grid" at bounding box center [369, 12] width 119 height 63
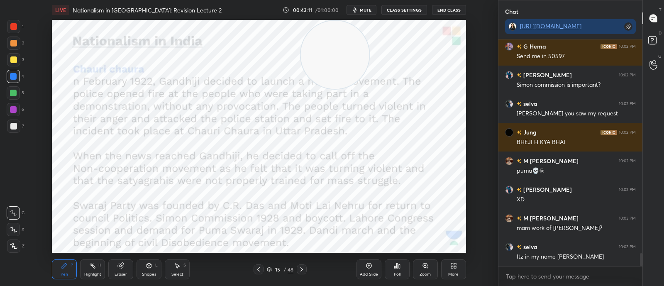
click at [367, 39] on img "grid" at bounding box center [369, 12] width 119 height 63
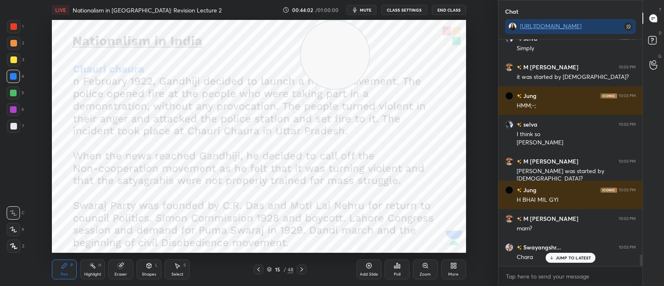
scroll to position [4196, 0]
click at [270, 268] on icon at bounding box center [269, 269] width 5 height 5
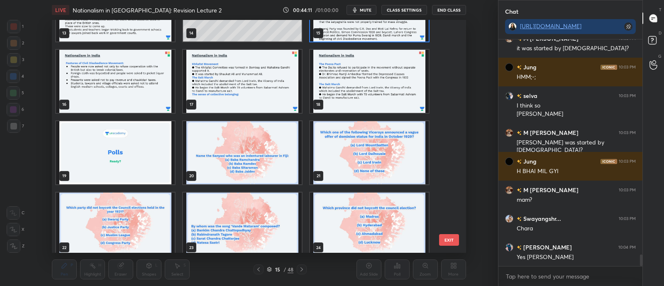
scroll to position [4253, 0]
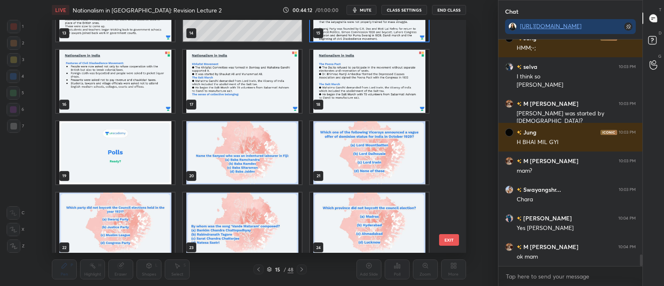
click at [119, 161] on img "grid" at bounding box center [115, 152] width 119 height 63
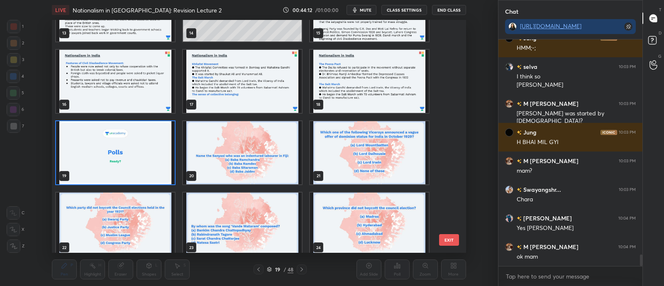
click at [120, 162] on img "grid" at bounding box center [115, 152] width 119 height 63
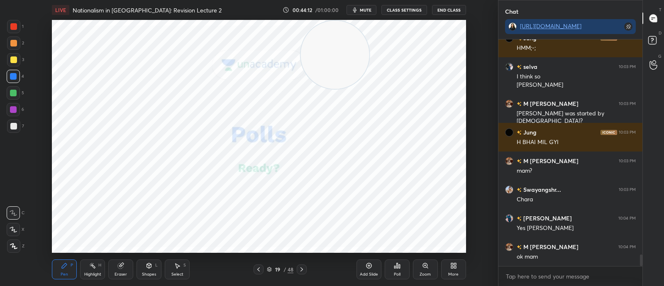
click at [120, 162] on img "grid" at bounding box center [115, 152] width 119 height 63
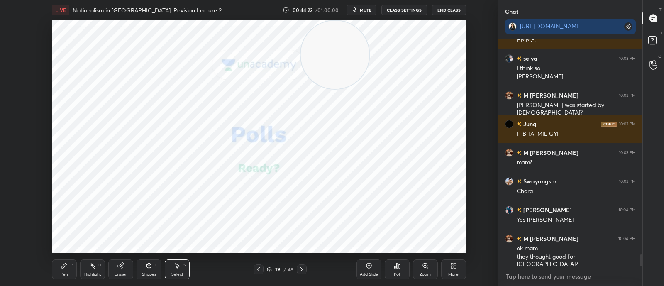
type textarea "x"
click at [534, 276] on textarea at bounding box center [570, 276] width 131 height 13
paste textarea "The Non-Cooperation Movement was launched in: a) 1920 ✅ b) 1919 c) 1921 d) 1922"
type textarea "The Non-Cooperation Movement was launched in: a) 1920 ✅ b) 1919 c) 1921 d) 1922"
type textarea "x"
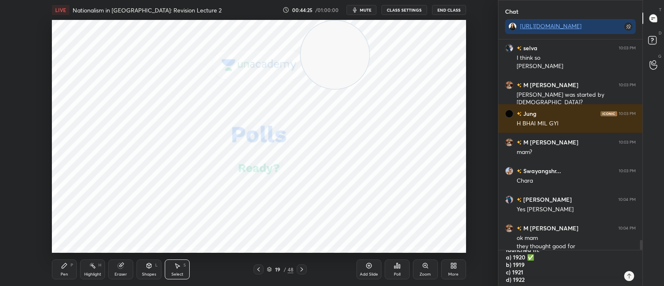
scroll to position [4278, 0]
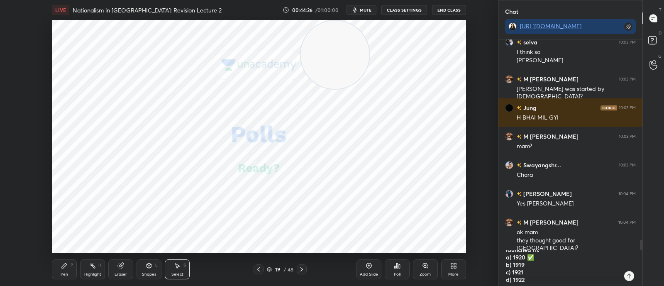
click at [532, 256] on textarea "The Non-Cooperation Movement was launched in: a) 1920 ✅ b) 1919 c) 1921 d) 1922" at bounding box center [562, 268] width 114 height 36
type textarea "The Non-Cooperation Movement was launched in: a) 1920 b) 1919 c) 1921 d) 1922"
type textarea "x"
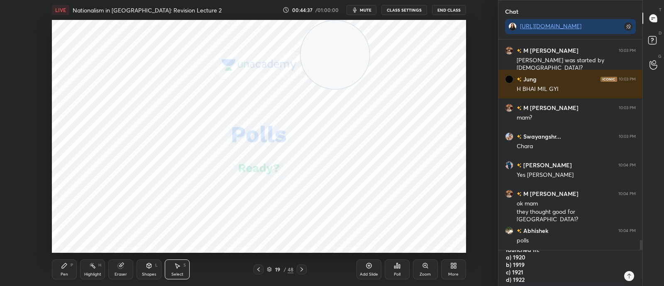
scroll to position [4335, 0]
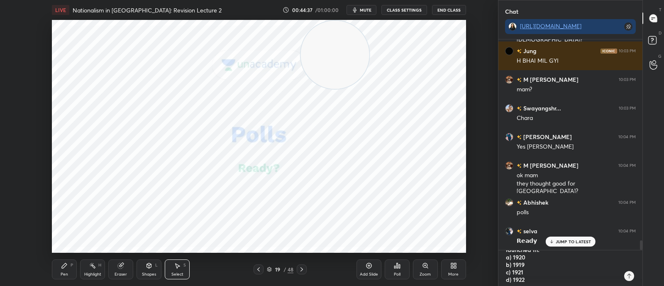
click at [523, 272] on textarea "The Non-Cooperation Movement was launched in: a) 1920 b) 1919 c) 1921 d) 1922" at bounding box center [562, 268] width 114 height 36
type textarea "The Non-Cooperation Movement was launched in: a) 1920 b) 1919 c) 192 d) 1922"
type textarea "x"
type textarea "The Non-Cooperation Movement was launched in: a) 1920 b) 1919 c) 19 d) 1922"
type textarea "x"
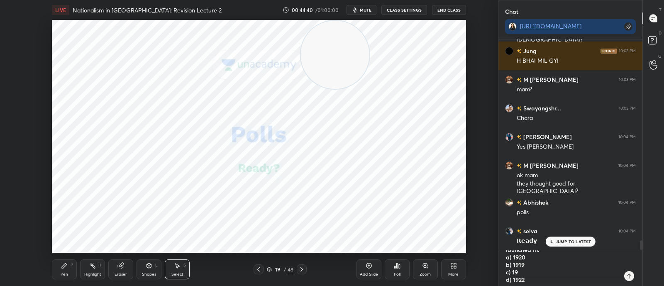
type textarea "The Non-Cooperation Movement was launched in: a) 1920 b) 1919 c) 191 d) 1922"
type textarea "x"
type textarea "The Non-Cooperation Movement was launched in: a) 1920 b) 1919 c) 1918 d) 1922"
type textarea "x"
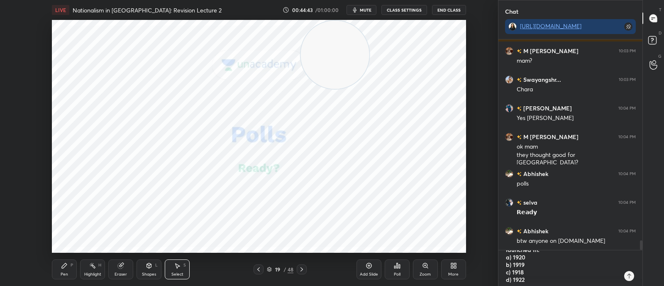
scroll to position [4364, 0]
type textarea "The Non-Cooperation Movement was launched in: a) 1920 b) 1919 c) 1918 d) 1922"
type textarea "x"
click at [631, 275] on icon at bounding box center [629, 276] width 7 height 7
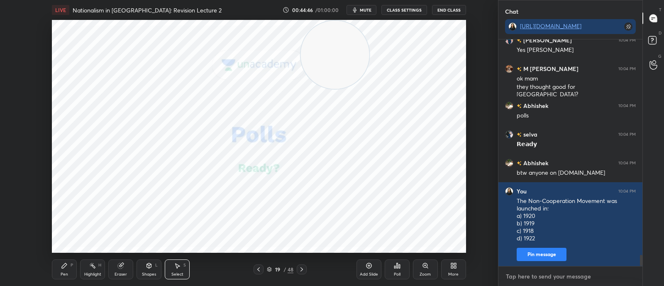
scroll to position [4460, 0]
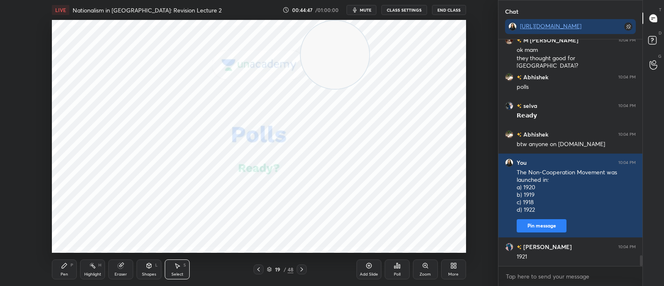
click at [388, 270] on div "Poll" at bounding box center [397, 269] width 25 height 20
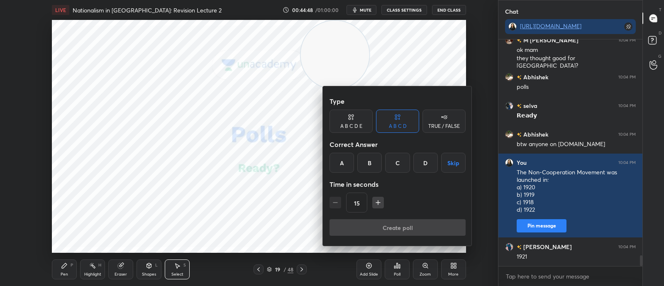
click at [348, 162] on div "A" at bounding box center [341, 163] width 24 height 20
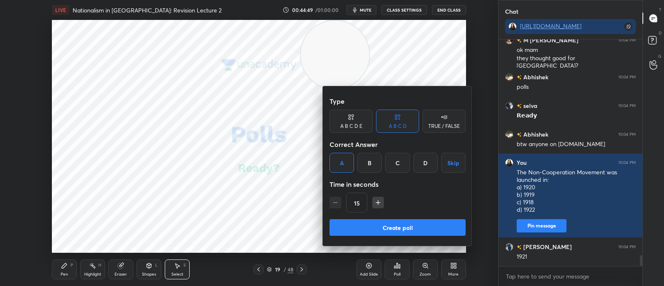
click at [355, 227] on button "Create poll" at bounding box center [397, 227] width 136 height 17
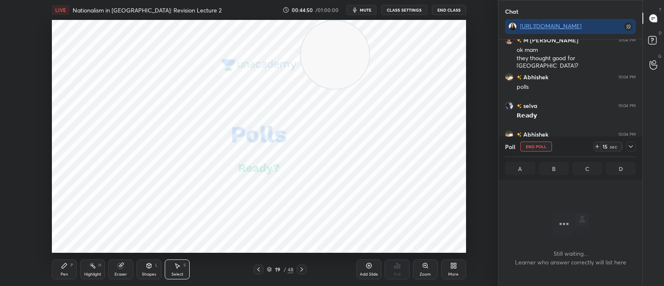
scroll to position [211, 141]
click at [633, 144] on icon at bounding box center [630, 146] width 7 height 7
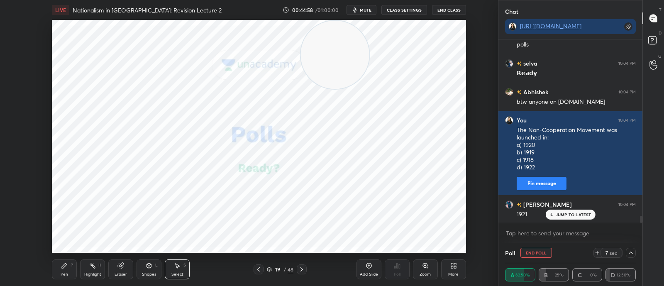
click at [566, 215] on p "JUMP TO LATEST" at bounding box center [574, 214] width 36 height 5
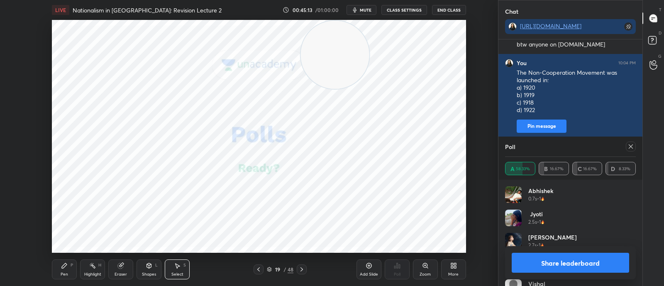
click at [629, 148] on icon at bounding box center [630, 146] width 7 height 7
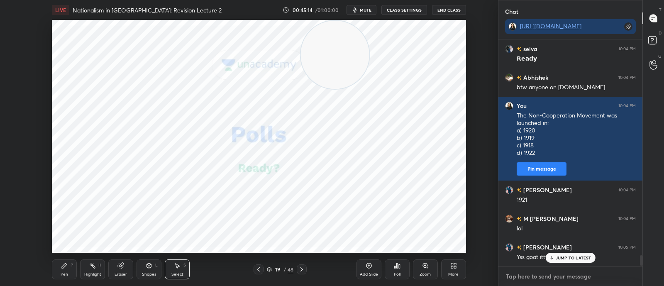
type textarea "x"
click at [562, 273] on textarea at bounding box center [570, 276] width 131 height 13
paste textarea "Which Act gave the government the power to imprison political leaders without t…"
type textarea "Which Act gave the government the power to imprison political leaders without t…"
type textarea "x"
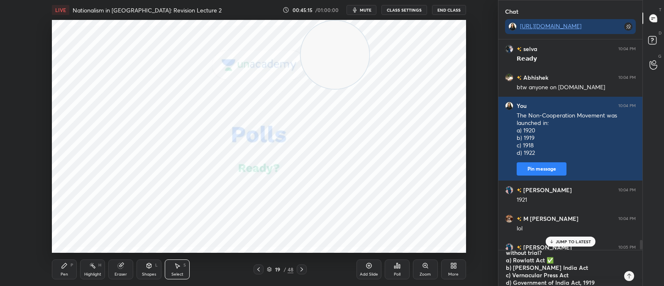
click at [553, 259] on textarea "Which Act gave the government the power to imprison political leaders without t…" at bounding box center [562, 268] width 114 height 36
type textarea "Which Act gave the government the power to imprison political leaders without t…"
type textarea "x"
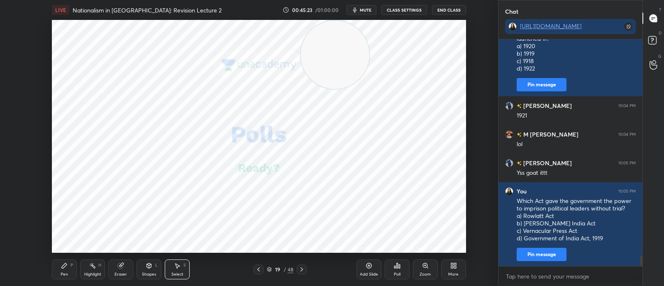
click at [396, 268] on icon at bounding box center [397, 265] width 7 height 7
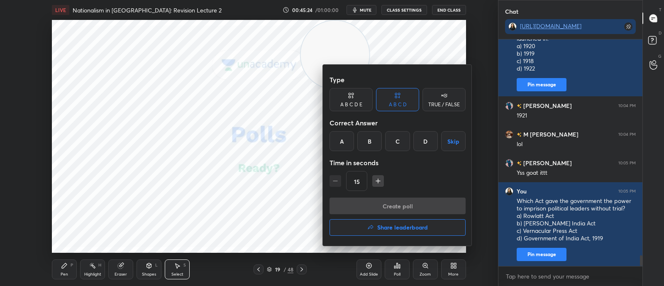
click at [342, 144] on div "A" at bounding box center [341, 141] width 24 height 20
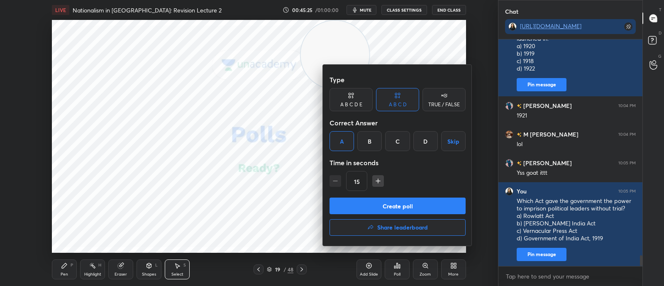
click at [349, 206] on button "Create poll" at bounding box center [397, 206] width 136 height 17
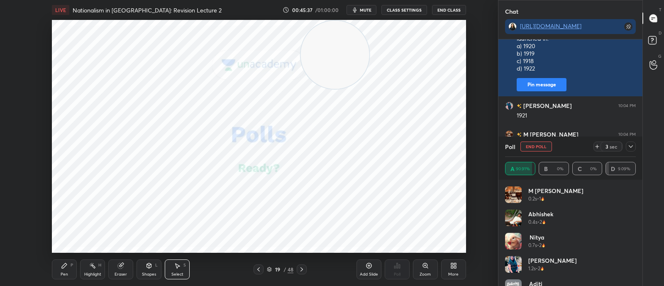
click at [629, 146] on icon at bounding box center [630, 146] width 7 height 7
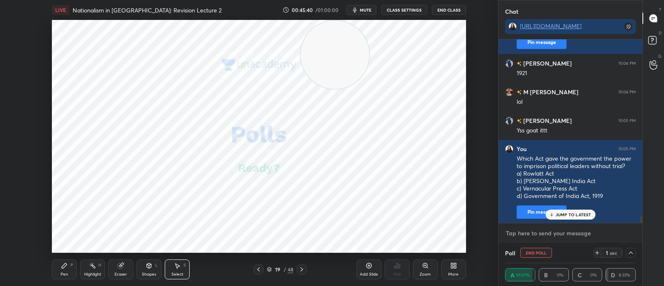
click at [590, 238] on textarea at bounding box center [570, 233] width 131 height 13
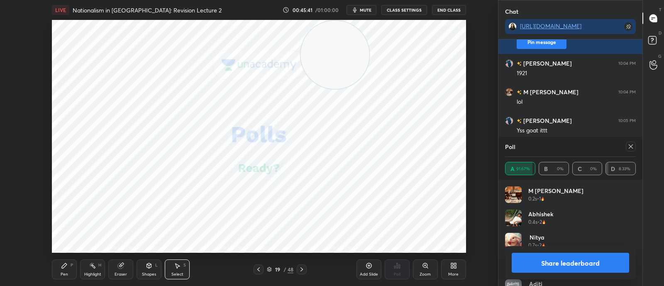
click at [631, 143] on icon at bounding box center [630, 146] width 7 height 7
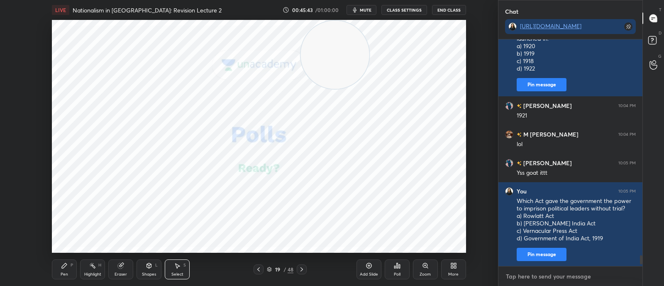
type textarea "x"
click at [539, 277] on textarea at bounding box center [570, 276] width 131 height 13
paste textarea "The Simon Commission was boycotted because: a) It recommended partition of Indi…"
type textarea "The Simon Commission was boycotted because: a) It recommended partition of Indi…"
type textarea "x"
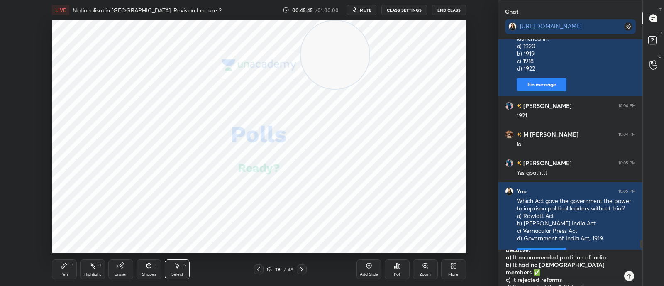
click at [609, 261] on textarea "The Simon Commission was boycotted because: a) It recommended partition of Indi…" at bounding box center [562, 268] width 114 height 36
type textarea "The Simon Commission was boycotted because: a) It recommended partition of Indi…"
type textarea "x"
type textarea "The Simon Commission was boycotted because: a) It recommended partition of Indi…"
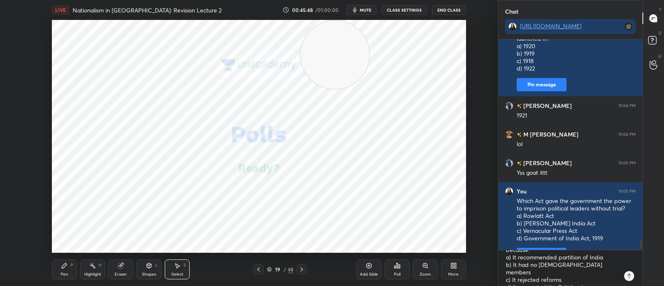
type textarea "x"
click at [632, 278] on div at bounding box center [629, 276] width 10 height 10
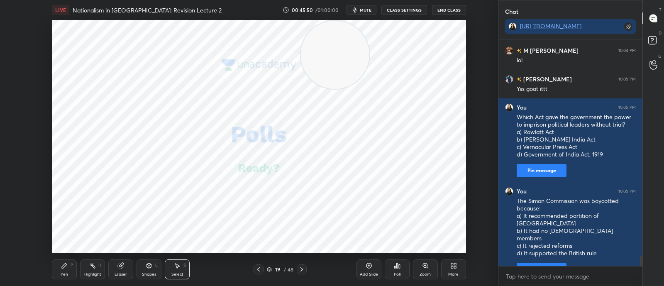
click at [398, 268] on icon at bounding box center [396, 265] width 1 height 5
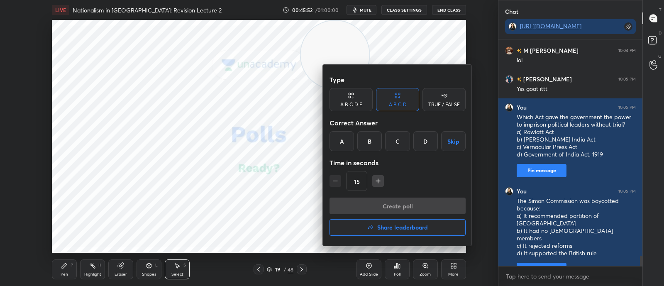
click at [363, 139] on div "B" at bounding box center [369, 141] width 24 height 20
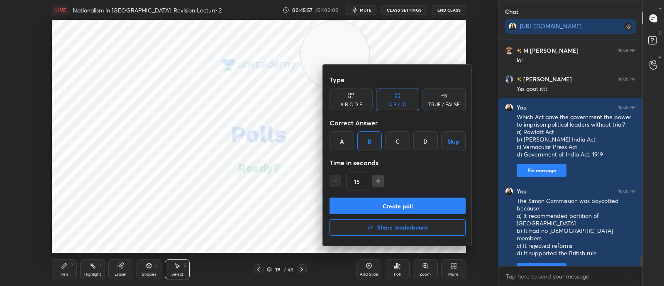
click at [372, 204] on button "Create poll" at bounding box center [397, 206] width 136 height 17
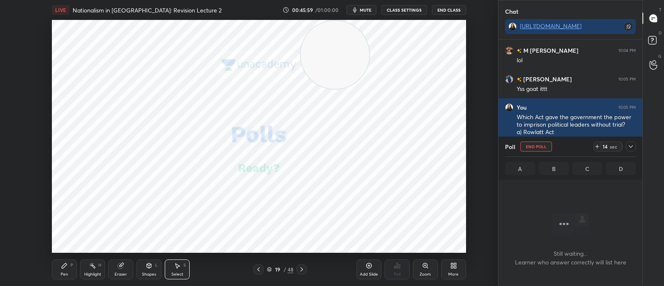
click at [629, 144] on icon at bounding box center [630, 146] width 7 height 7
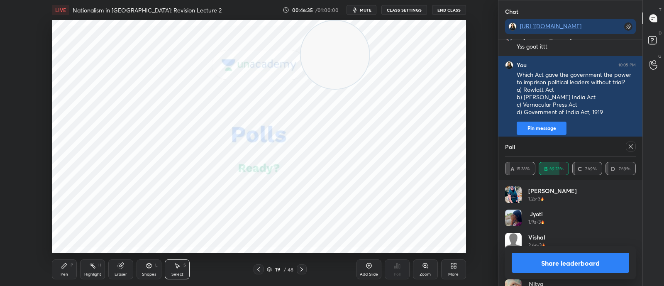
click at [629, 149] on icon at bounding box center [630, 146] width 7 height 7
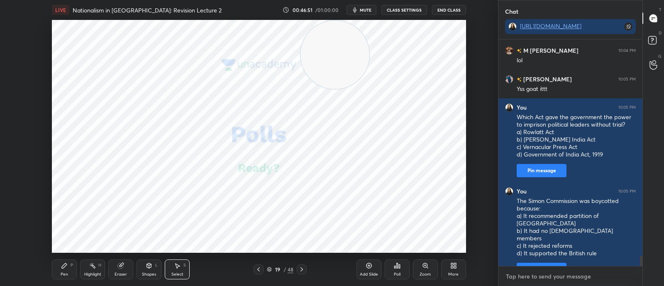
type textarea "x"
click at [544, 275] on textarea at bounding box center [570, 276] width 131 height 13
paste textarea ". The Non-Cooperation Movement was supported strongly by: a) Congress alone b) …"
type textarea ". The Non-Cooperation Movement was supported strongly by: a) Congress alone b) …"
type textarea "x"
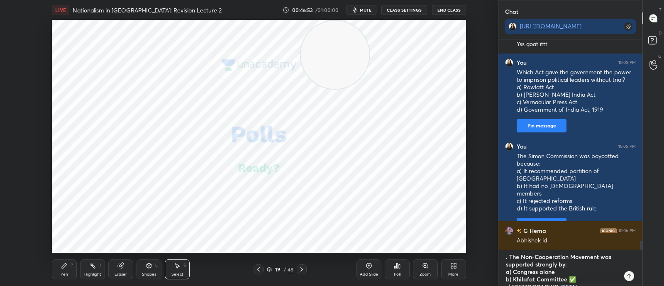
click at [508, 256] on textarea ". The Non-Cooperation Movement was supported strongly by: a) Congress alone b) …" at bounding box center [562, 268] width 114 height 36
type textarea "The Non-Cooperation Movement was supported strongly by: a) Congress alone b) Kh…"
type textarea "x"
type textarea "The Non-Cooperation Movement was supported strongly by: a) Congress alone b) Kh…"
type textarea "x"
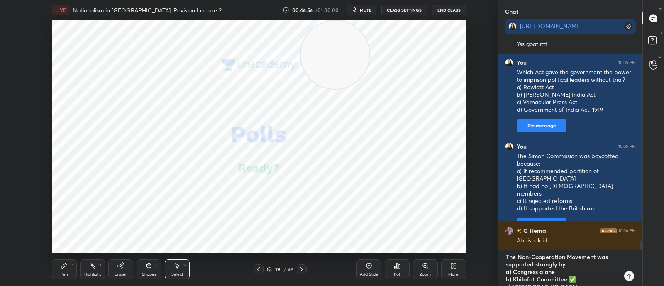
click at [576, 280] on textarea "The Non-Cooperation Movement was supported strongly by: a) Congress alone b) Kh…" at bounding box center [562, 268] width 114 height 36
type textarea "The Non-Cooperation Movement was supported strongly by: a) Congress alone b) Kh…"
type textarea "x"
drag, startPoint x: 561, startPoint y: 278, endPoint x: 512, endPoint y: 265, distance: 50.1
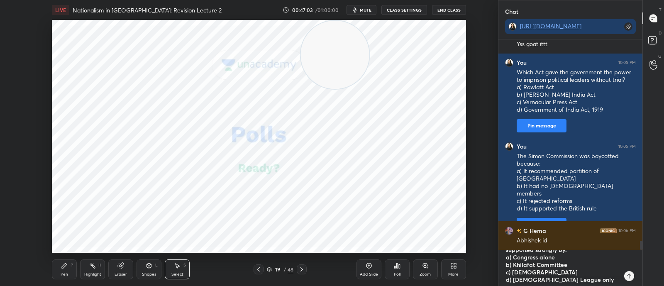
click at [512, 265] on textarea "The Non-Cooperation Movement was supported strongly by: a) Congress alone b) Kh…" at bounding box center [562, 268] width 114 height 36
type textarea "The Non-Cooperation Movement was supported strongly by: a) Congress alone b) c)…"
type textarea "x"
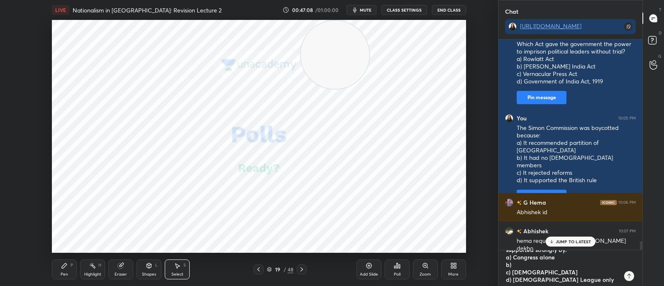
click at [511, 276] on textarea "The Non-Cooperation Movement was supported strongly by: a) Congress alone b) c)…" at bounding box center [562, 268] width 114 height 36
click at [513, 273] on textarea "The Non-Cooperation Movement was supported strongly by: a) Congress alone b) c)…" at bounding box center [562, 268] width 114 height 36
paste textarea "Khilafat Committee"
type textarea "The Non-Cooperation Movement was supported strongly by: a) Congress alone b) c)…"
type textarea "x"
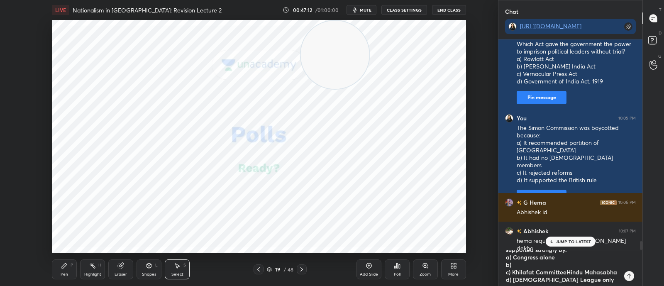
scroll to position [22, 0]
drag, startPoint x: 567, startPoint y: 275, endPoint x: 538, endPoint y: 271, distance: 29.4
click at [538, 271] on textarea "The Non-Cooperation Movement was supported strongly by: a) Congress alone b) c)…" at bounding box center [562, 268] width 114 height 36
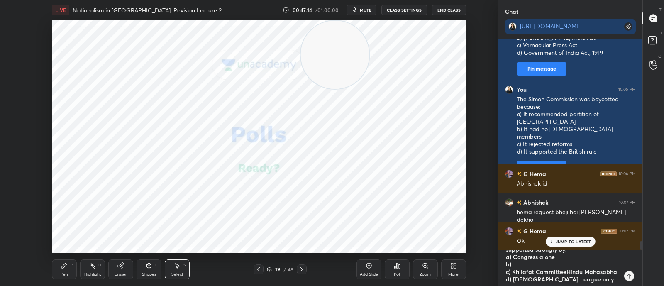
type textarea "The Non-Cooperation Movement was supported strongly by: a) Congress alone b) c)…"
type textarea "x"
click at [543, 266] on textarea "The Non-Cooperation Movement was supported strongly by: a) Congress alone b) c)…" at bounding box center [562, 268] width 114 height 36
paste textarea "Hindu Mahasabha"
type textarea "The Non-Cooperation Movement was supported strongly by: a) Congress alone b) Hi…"
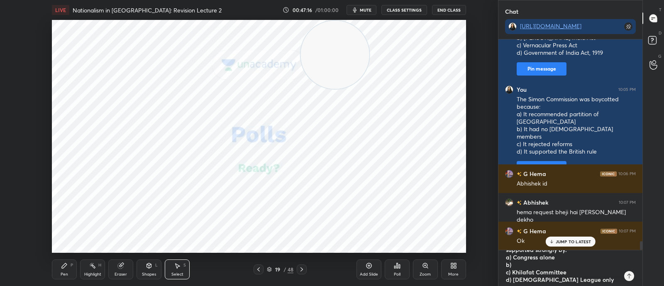
type textarea "x"
type textarea "The Non-Cooperation Movement was supported strongly by: a) Congress alone b) Hi…"
type textarea "x"
click at [628, 278] on icon at bounding box center [629, 276] width 7 height 7
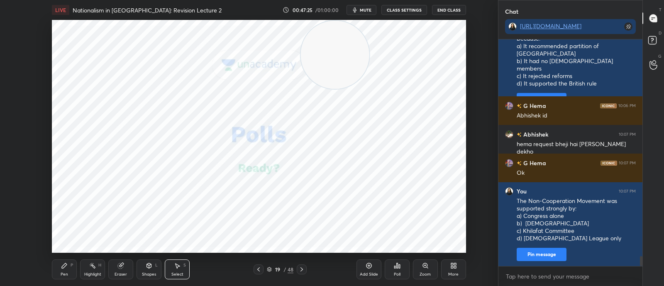
click at [402, 276] on div "Poll" at bounding box center [397, 269] width 25 height 20
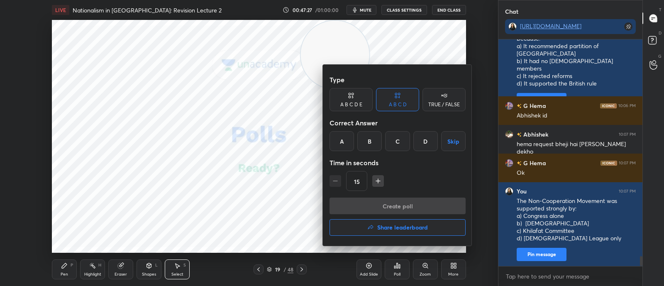
click at [410, 137] on div "A B C D Skip" at bounding box center [397, 141] width 136 height 20
click at [401, 145] on div "C" at bounding box center [397, 141] width 24 height 20
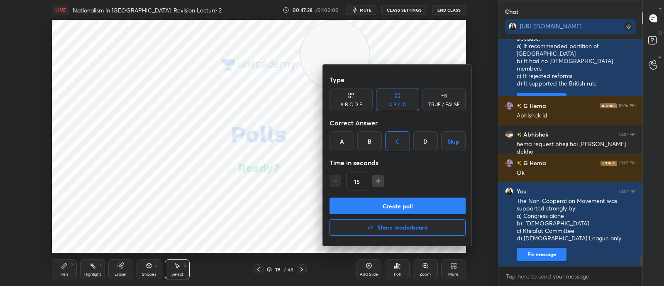
click at [400, 201] on button "Create poll" at bounding box center [397, 206] width 136 height 17
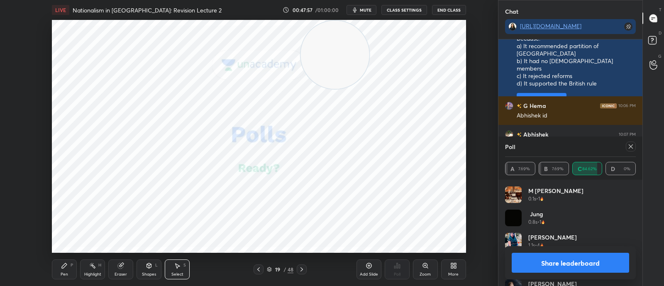
scroll to position [4926, 0]
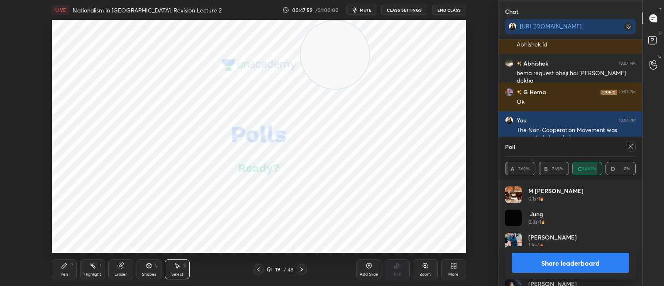
click at [628, 145] on icon at bounding box center [630, 146] width 7 height 7
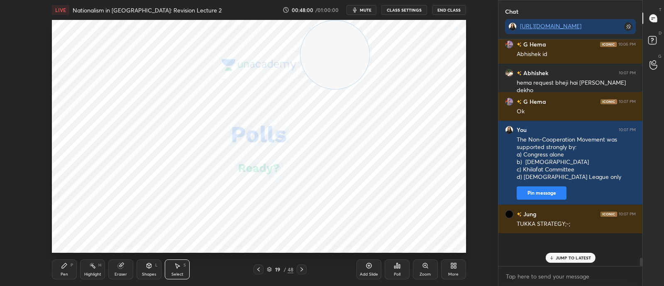
scroll to position [223, 141]
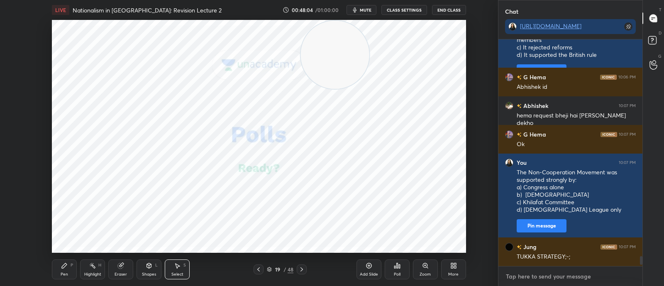
type textarea "x"
click at [539, 276] on textarea at bounding box center [570, 276] width 131 height 13
paste textarea "n which year did the Non-Cooperation Movement come to an end? a) 1920 b) 1921 c…"
type textarea "n which year did the Non-Cooperation Movement come to an end? a) 1920 b) 1921 c…"
type textarea "x"
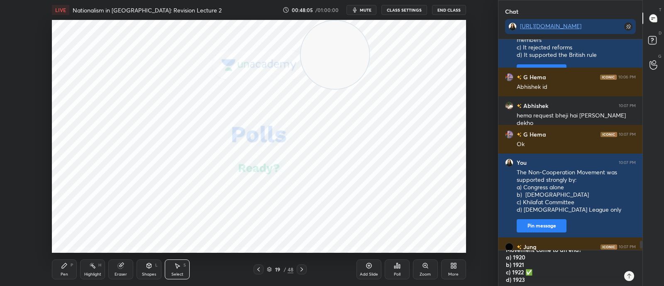
click at [544, 271] on textarea "n which year did the Non-Cooperation Movement come to an end? a) 1920 b) 1921 c…" at bounding box center [562, 268] width 114 height 36
type textarea "n which year did the Non-Cooperation Movement come to an end? a) 1920 b) 1921 c…"
type textarea "x"
type textarea "n which year did the Non-Cooperation Movement come to an end? a) 1920 b) 1921 c…"
click at [633, 280] on div "n which year did the Non-Cooperation Movement come to an end? a) 1920 b) 1921 c…" at bounding box center [570, 268] width 144 height 36
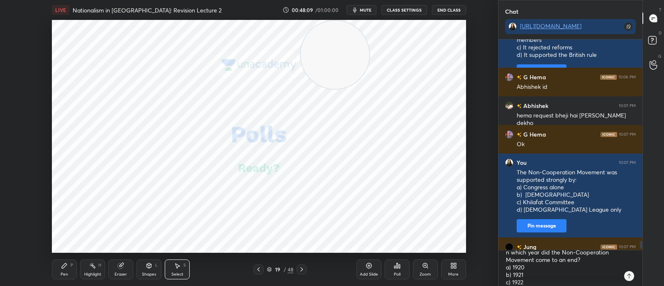
type textarea "x"
click at [630, 276] on icon at bounding box center [629, 276] width 7 height 7
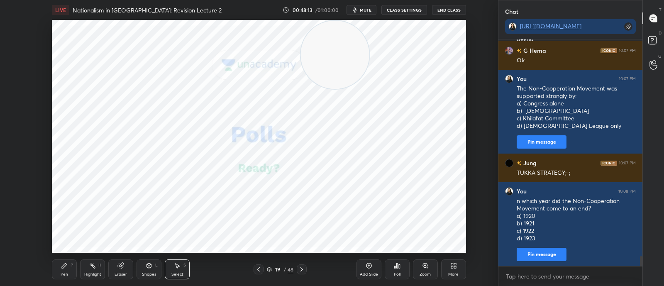
click at [395, 271] on div "Poll" at bounding box center [397, 269] width 25 height 20
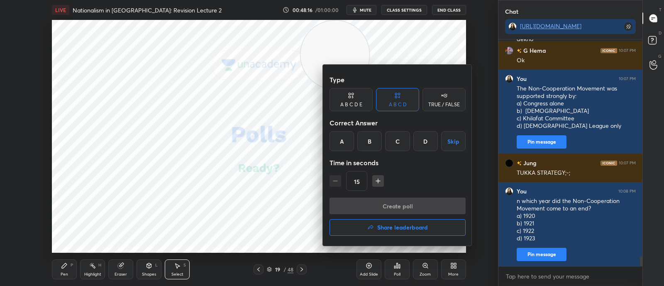
click at [398, 139] on div "C" at bounding box center [397, 141] width 24 height 20
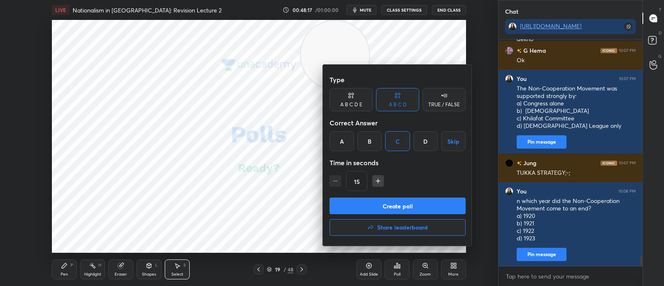
click at [376, 207] on button "Create poll" at bounding box center [397, 206] width 136 height 17
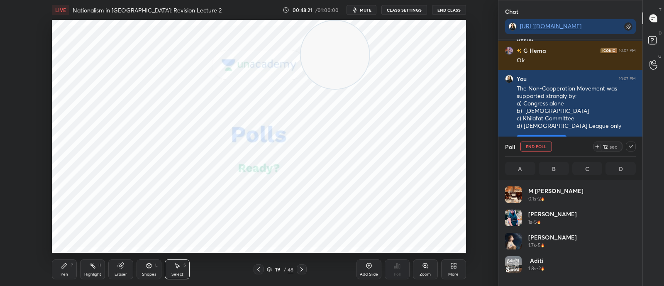
click at [271, 269] on div "19 / 48" at bounding box center [280, 269] width 27 height 7
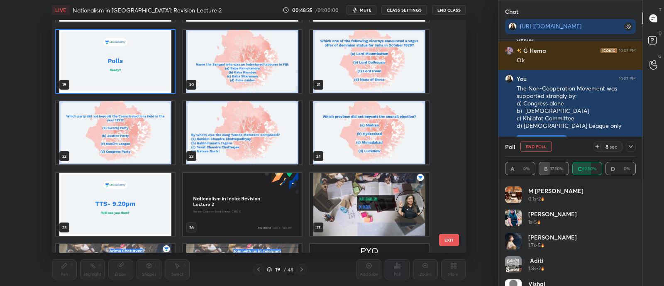
click at [106, 193] on img "grid" at bounding box center [115, 204] width 119 height 63
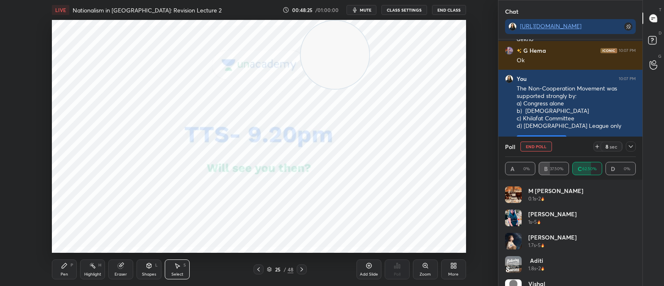
click at [105, 192] on img "grid" at bounding box center [115, 204] width 119 height 63
click at [366, 268] on icon at bounding box center [369, 265] width 7 height 7
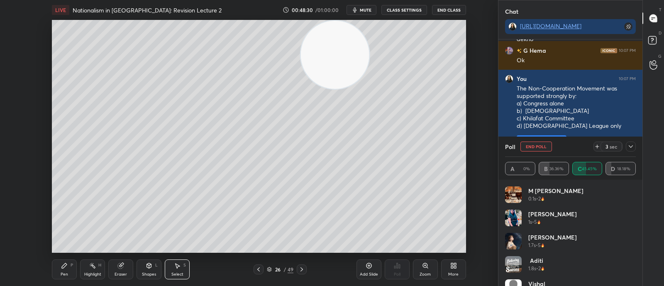
click at [67, 271] on div "Pen P" at bounding box center [64, 269] width 25 height 20
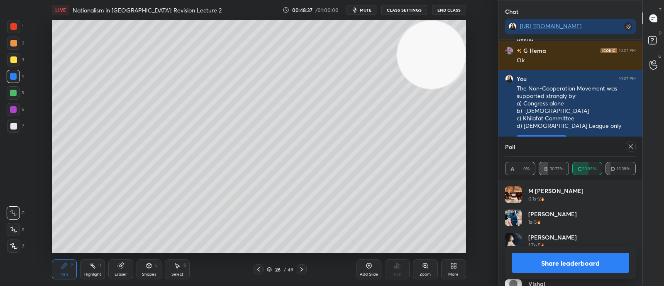
click at [571, 262] on button "Share leaderboard" at bounding box center [570, 263] width 117 height 20
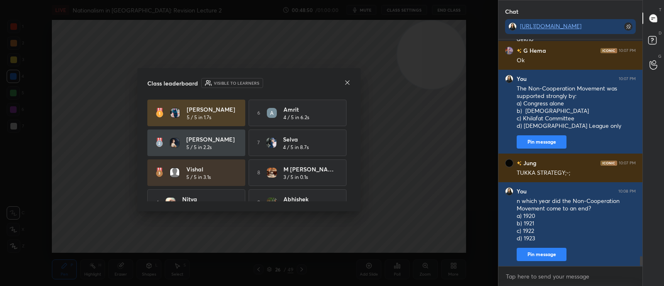
click at [227, 108] on h4 "[PERSON_NAME]" at bounding box center [212, 109] width 51 height 9
click at [230, 137] on h4 "[PERSON_NAME]" at bounding box center [211, 139] width 51 height 9
click at [228, 171] on h4 "Vishal" at bounding box center [211, 169] width 51 height 9
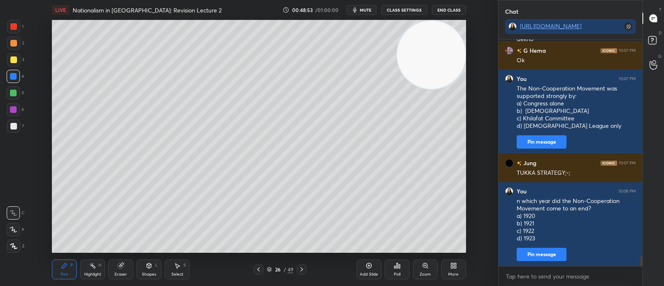
click at [19, 94] on div at bounding box center [13, 92] width 13 height 13
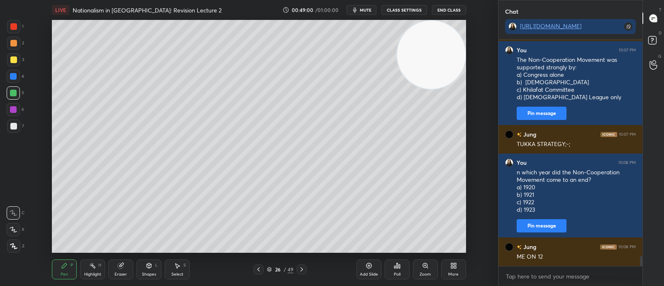
click at [395, 268] on icon at bounding box center [394, 267] width 1 height 2
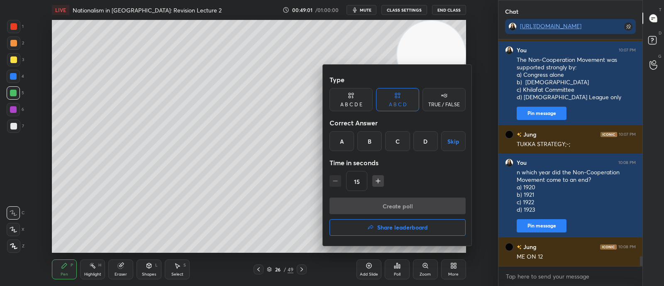
click at [397, 227] on h4 "Share leaderboard" at bounding box center [402, 227] width 51 height 6
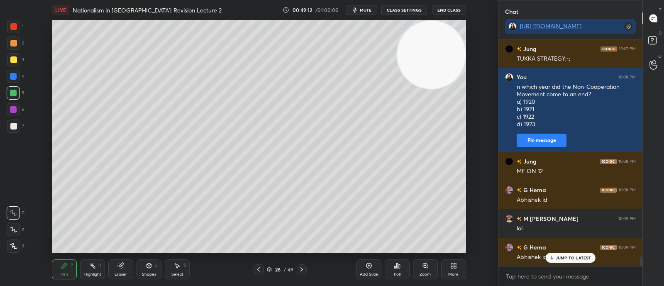
click at [401, 268] on div "Poll" at bounding box center [397, 269] width 25 height 20
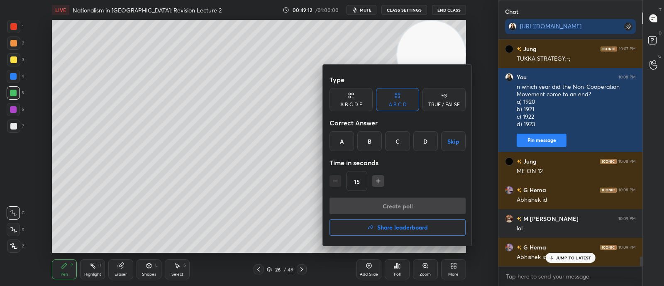
click at [407, 231] on button "Share leaderboard" at bounding box center [397, 227] width 136 height 17
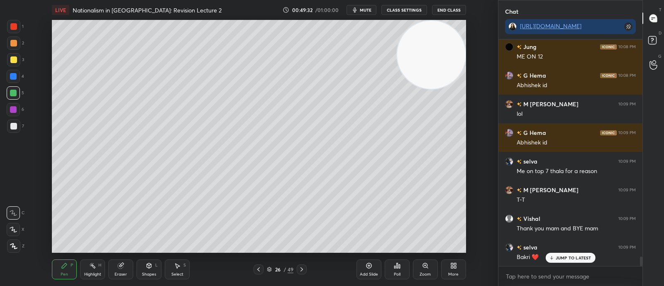
scroll to position [5224, 0]
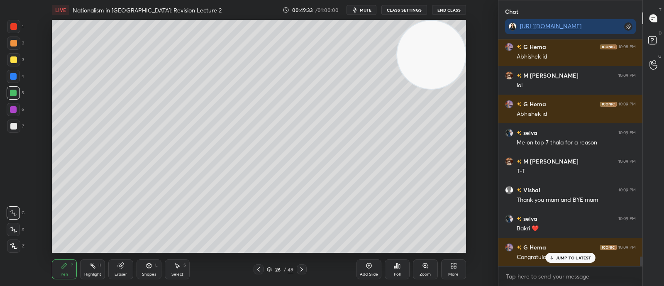
click at [301, 270] on icon at bounding box center [301, 269] width 7 height 7
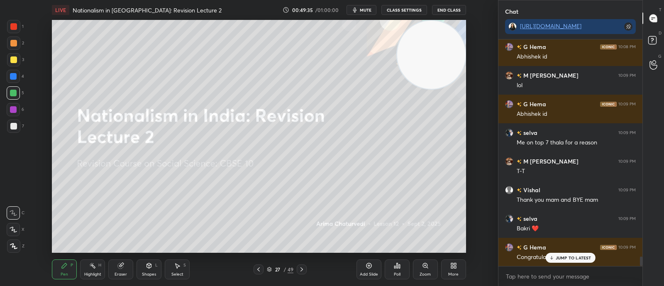
click at [259, 271] on icon at bounding box center [258, 269] width 7 height 7
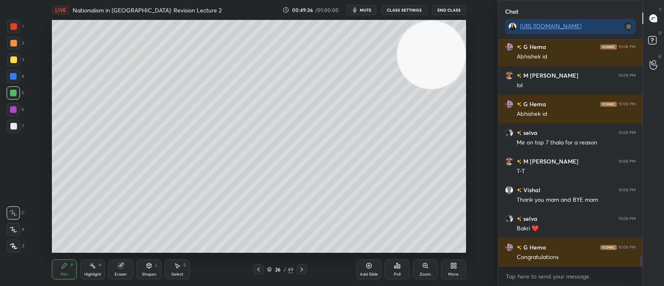
scroll to position [5253, 0]
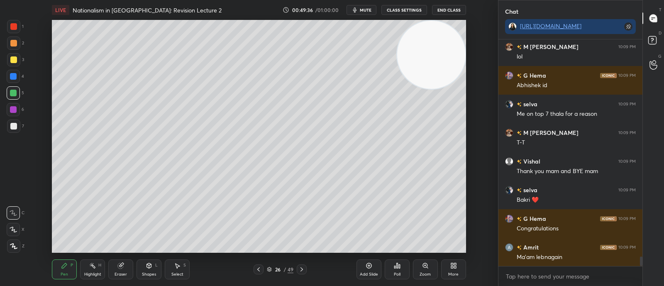
click at [559, 279] on div "JUMP TO LATEST" at bounding box center [570, 284] width 50 height 10
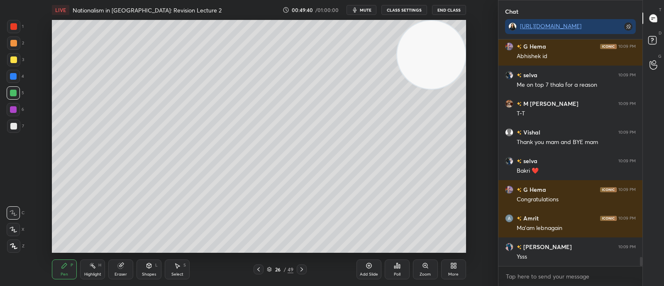
click at [400, 272] on div "Poll" at bounding box center [397, 274] width 7 height 4
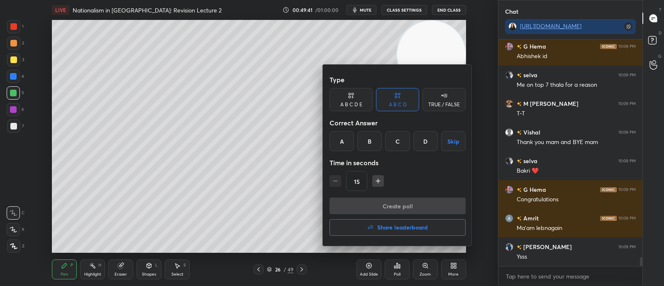
click at [403, 230] on h4 "Share leaderboard" at bounding box center [402, 227] width 51 height 6
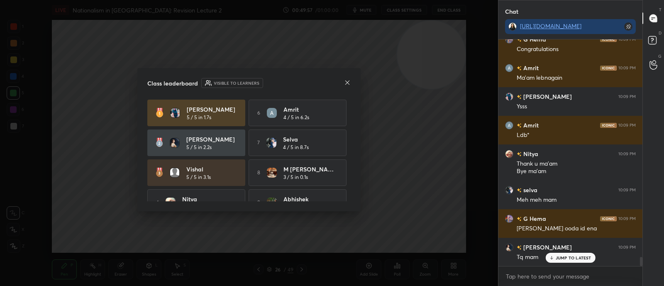
scroll to position [46, 0]
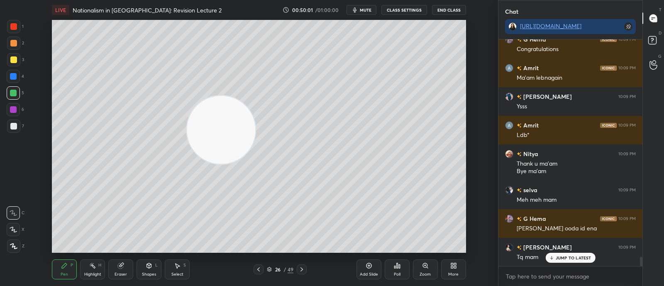
click at [366, 268] on icon at bounding box center [369, 265] width 7 height 7
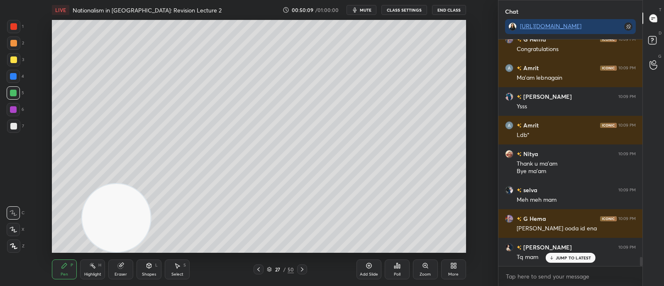
click at [367, 3] on div "LIVE Nationalism in India: Revision Lecture 2 00:50:09 / 01:00:00 mute CLASS SE…" at bounding box center [259, 10] width 414 height 20
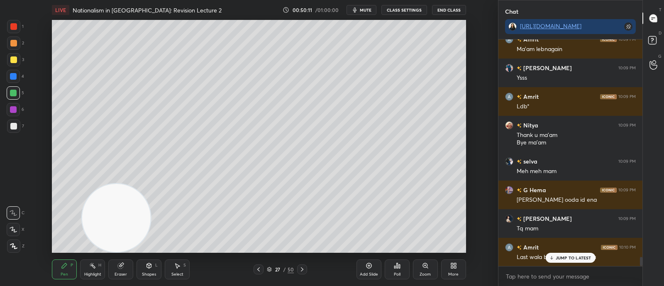
click at [356, 10] on icon "button" at bounding box center [355, 9] width 4 height 5
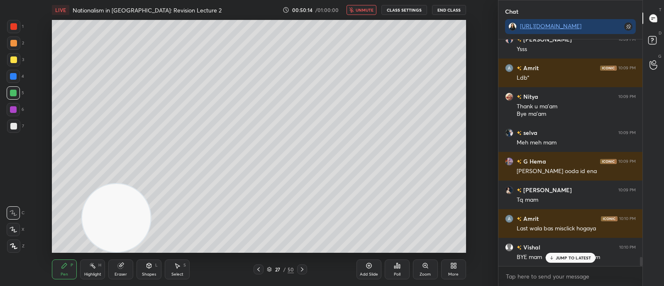
click at [359, 12] on span "unmute" at bounding box center [365, 10] width 18 height 6
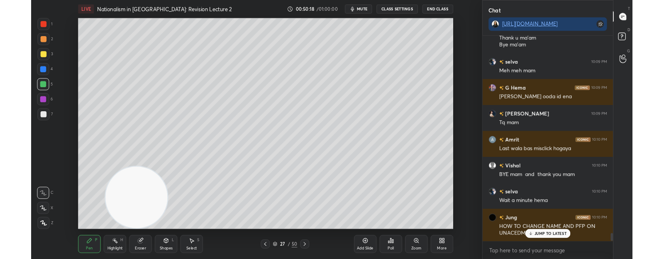
scroll to position [5583, 0]
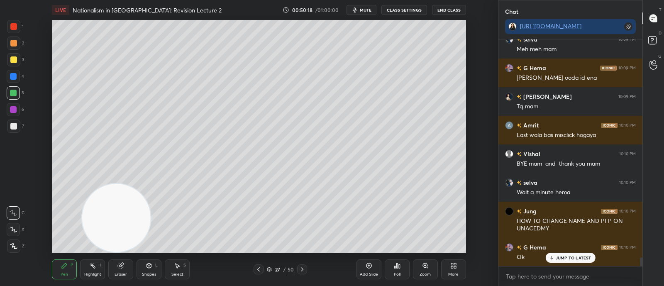
click at [363, 8] on span "mute" at bounding box center [366, 10] width 12 height 6
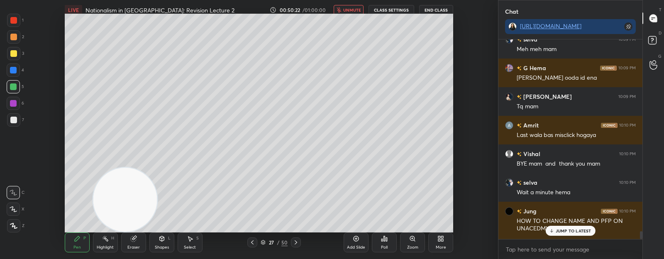
scroll to position [2, 2]
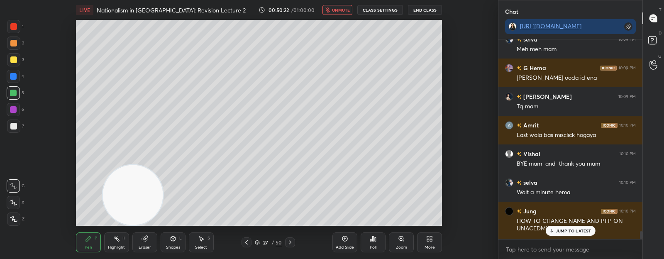
type textarea "x"
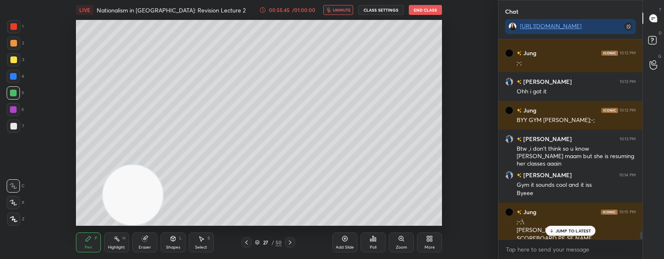
scroll to position [5153, 0]
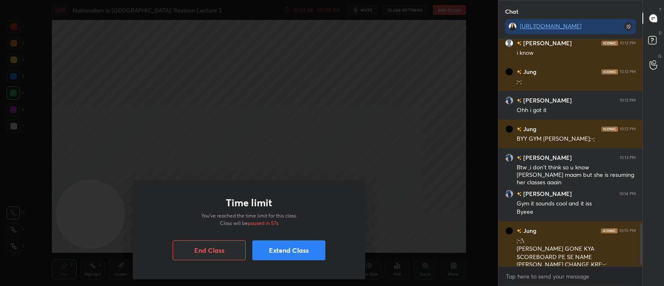
click at [276, 259] on button "Extend Class" at bounding box center [288, 250] width 73 height 20
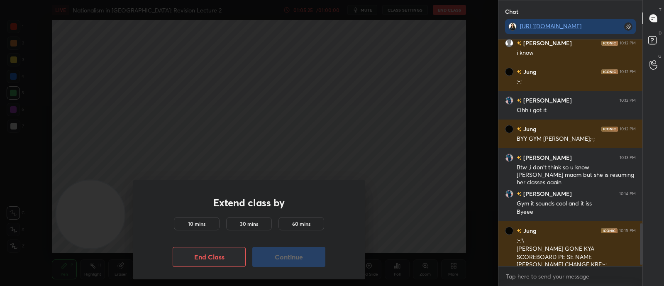
click at [202, 225] on h5 "10 mins" at bounding box center [196, 223] width 17 height 7
click at [298, 258] on button "Continue" at bounding box center [288, 257] width 73 height 20
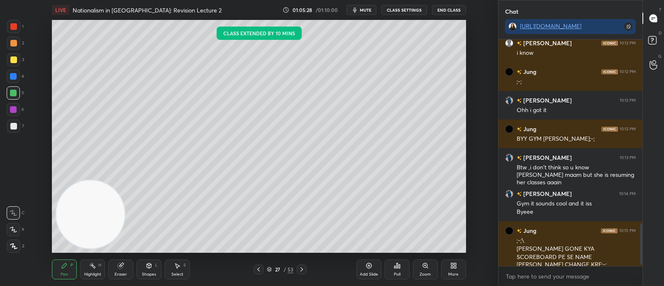
click at [294, 257] on div "Pen P Highlight H Eraser Shapes L Select S 27 / 53 Add Slide Poll Zoom More" at bounding box center [259, 269] width 414 height 33
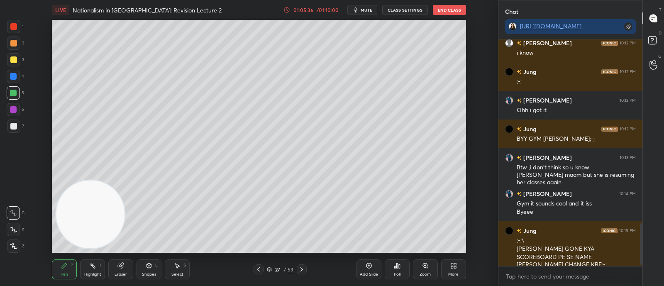
click at [442, 9] on button "End Class" at bounding box center [449, 10] width 33 height 10
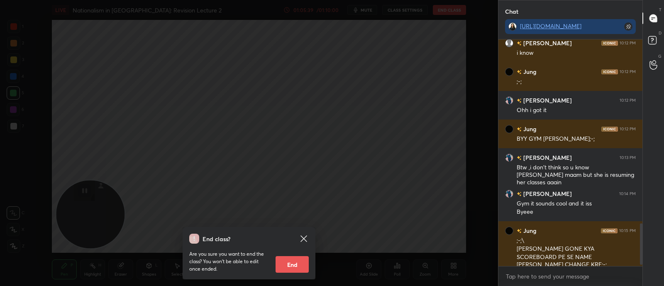
click at [285, 268] on button "End" at bounding box center [292, 264] width 33 height 17
type textarea "x"
